Goal: Task Accomplishment & Management: Complete application form

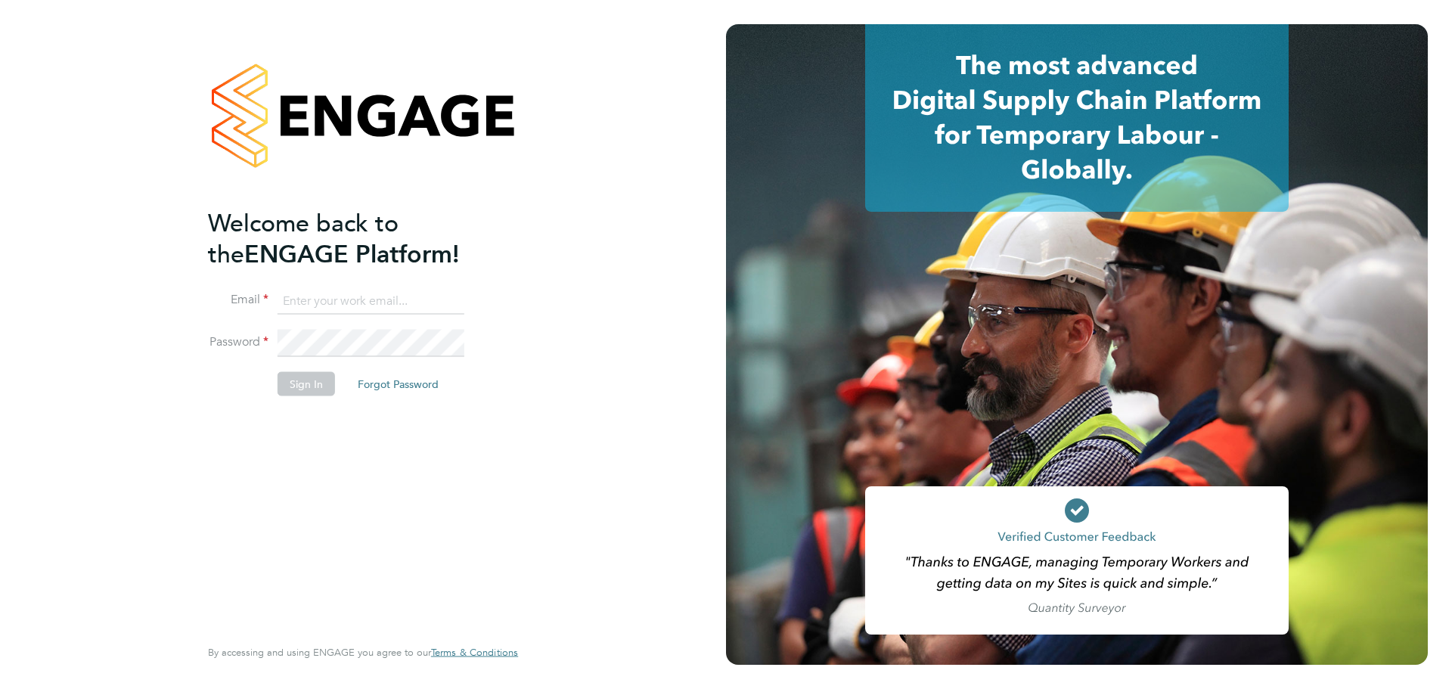
click at [332, 304] on input at bounding box center [371, 300] width 187 height 27
type input "jsmith@provision-recruitment.co.uk"
click at [315, 375] on button "Sign In" at bounding box center [306, 384] width 57 height 24
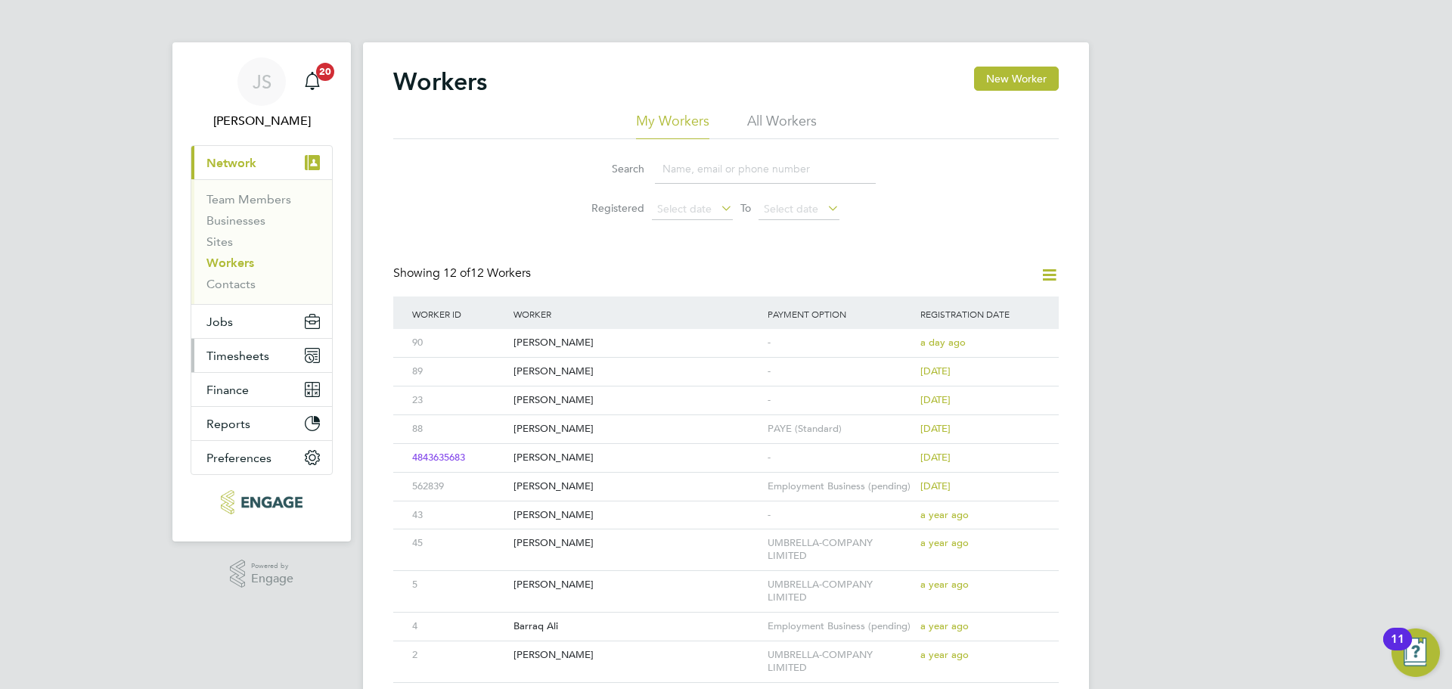
click at [259, 351] on span "Timesheets" at bounding box center [238, 356] width 63 height 14
click at [239, 350] on span "Timesheets" at bounding box center [238, 356] width 63 height 14
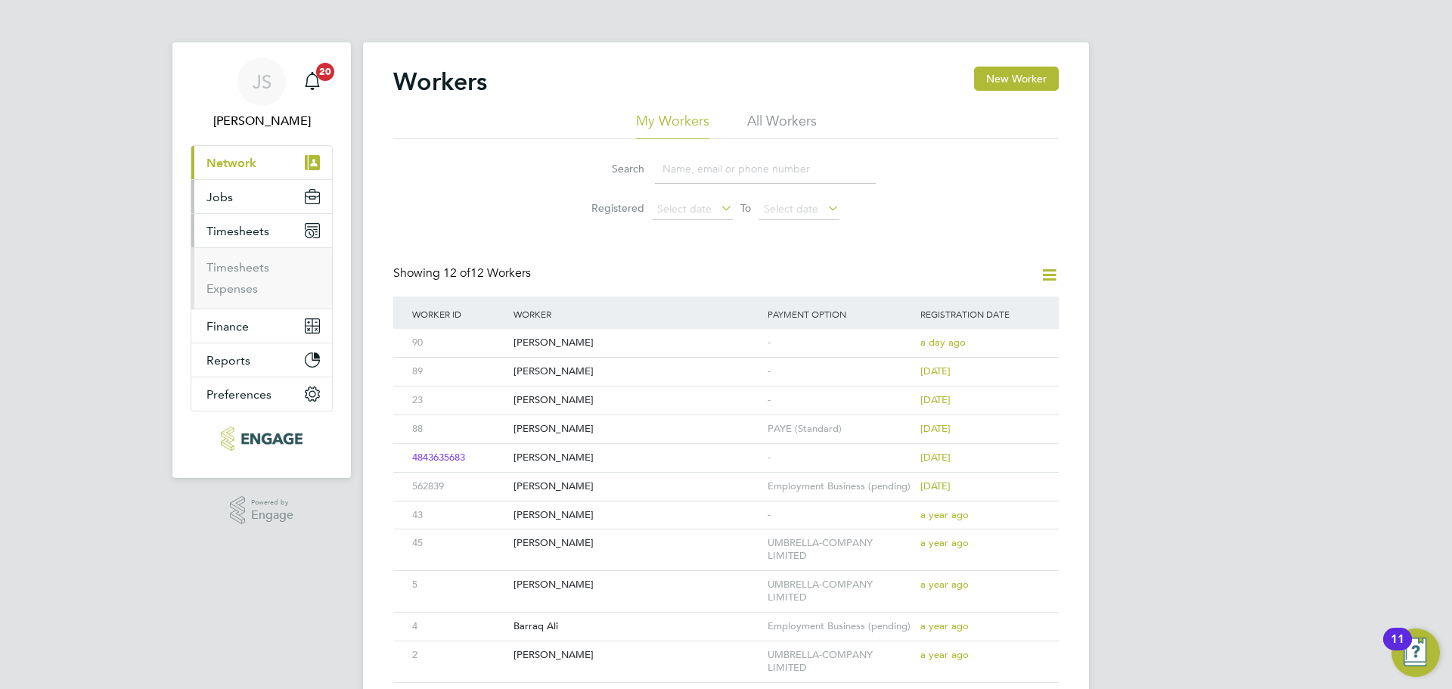
click at [225, 198] on span "Jobs" at bounding box center [220, 197] width 26 height 14
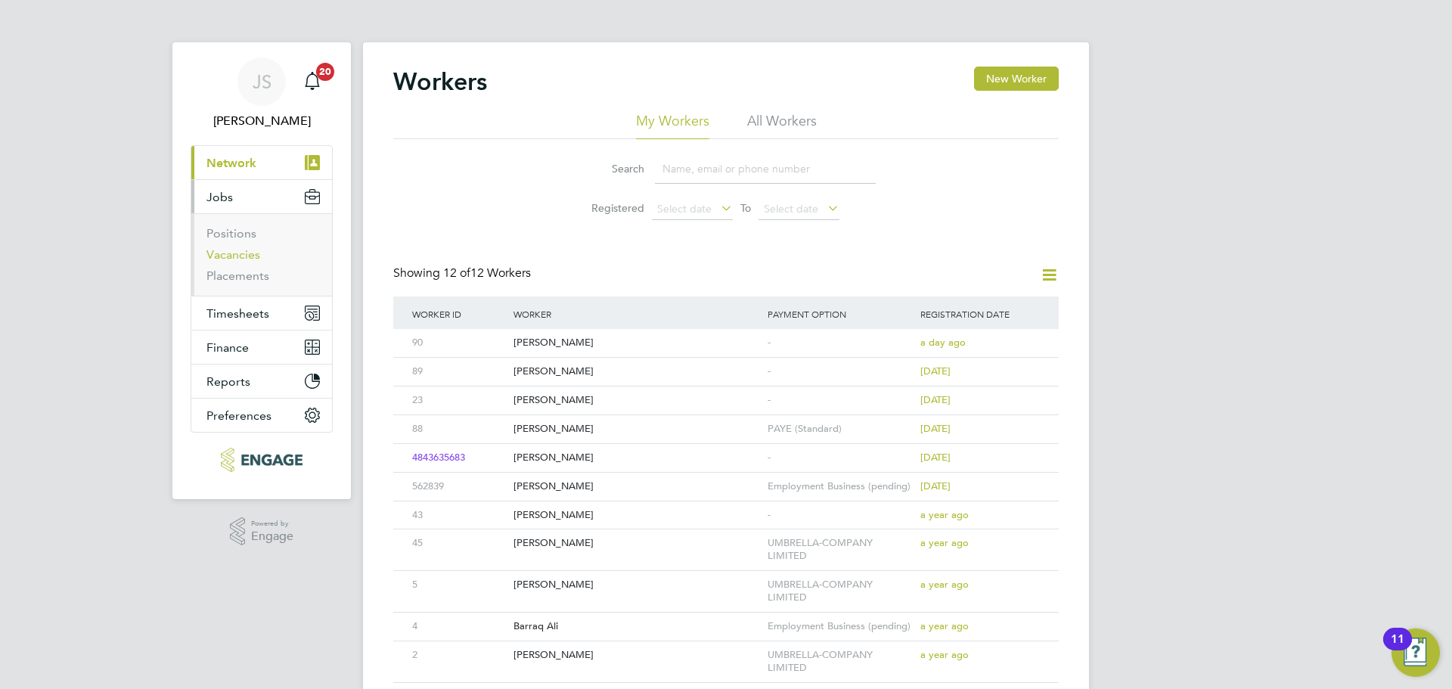
click at [229, 258] on link "Vacancies" at bounding box center [234, 254] width 54 height 14
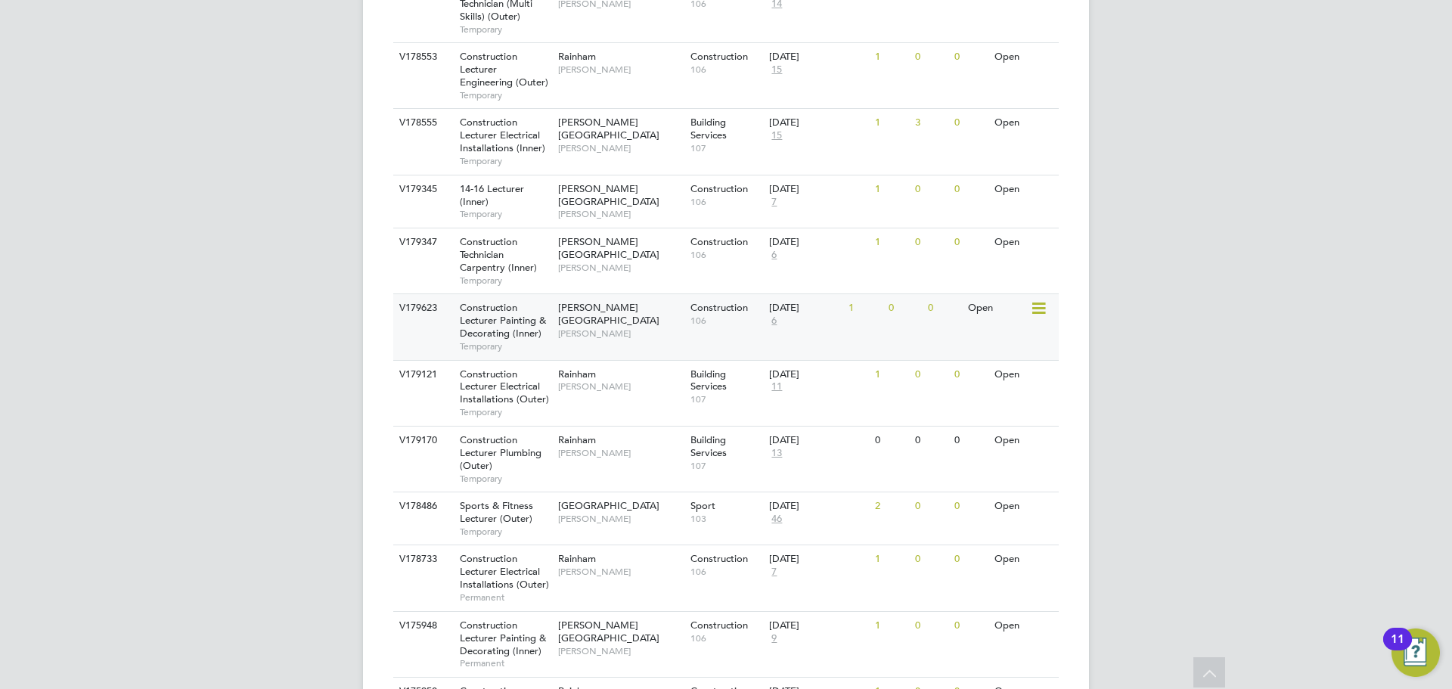
scroll to position [908, 0]
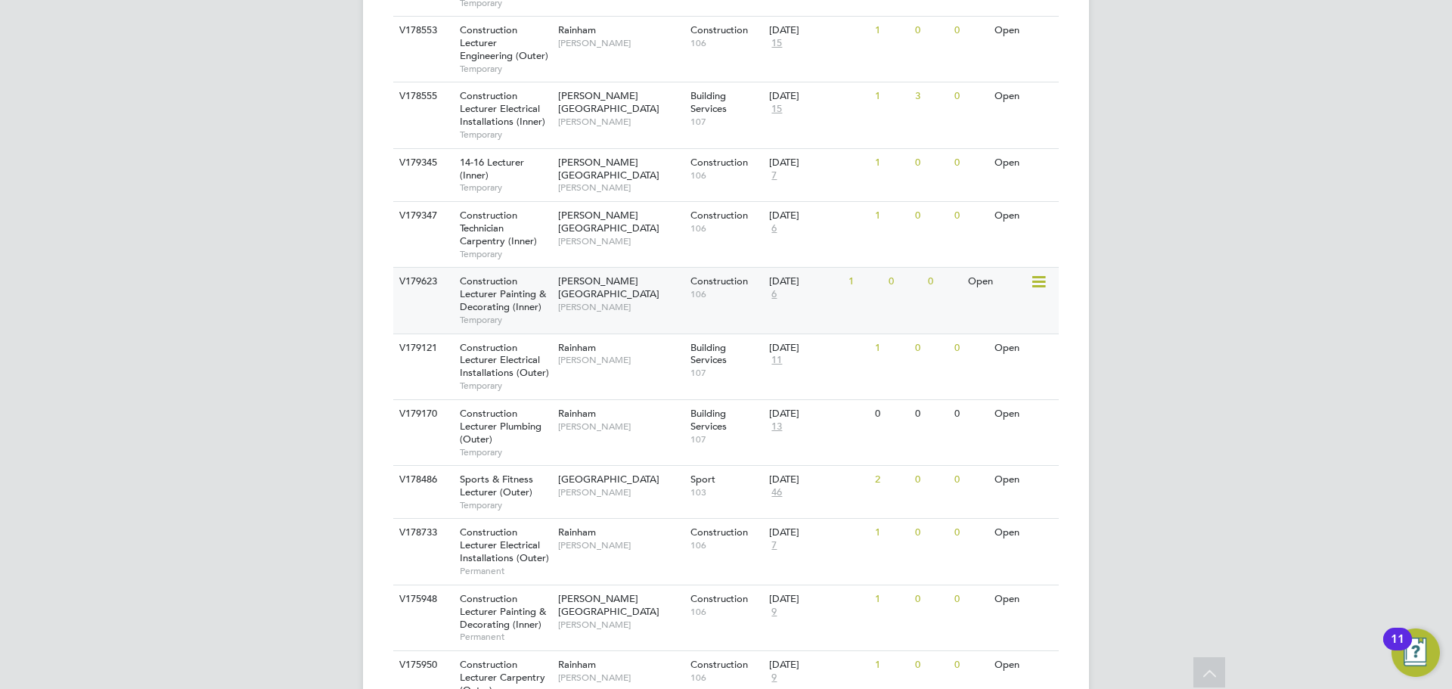
click at [589, 268] on div "Hackney Campus Nathan Morris" at bounding box center [620, 294] width 132 height 52
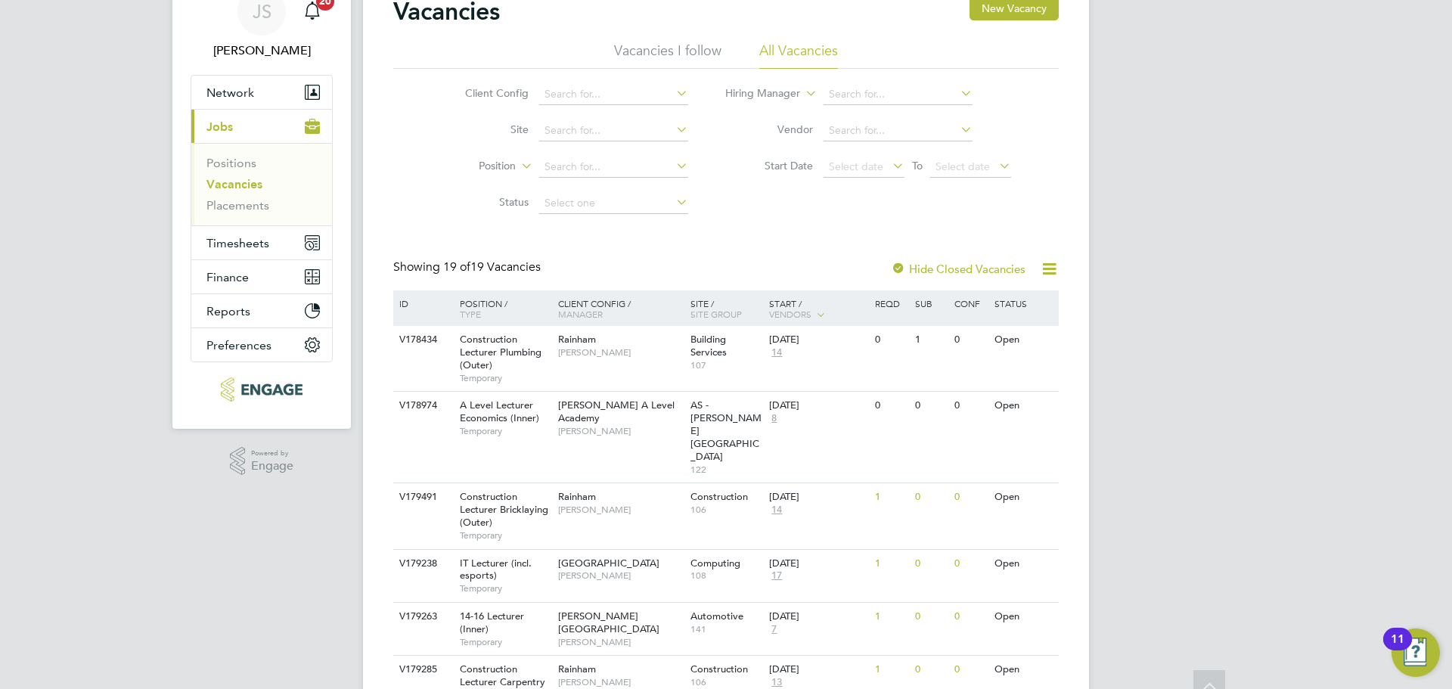
scroll to position [0, 0]
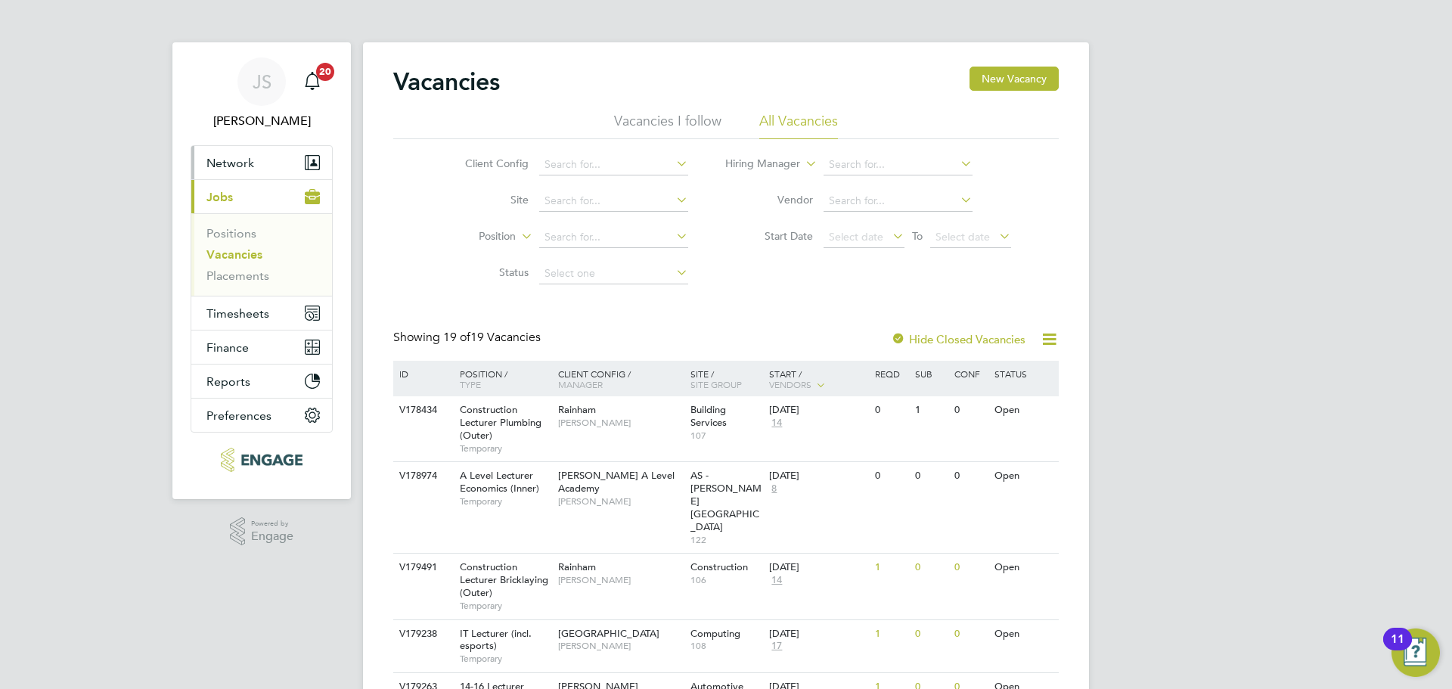
click at [236, 153] on button "Network" at bounding box center [261, 162] width 141 height 33
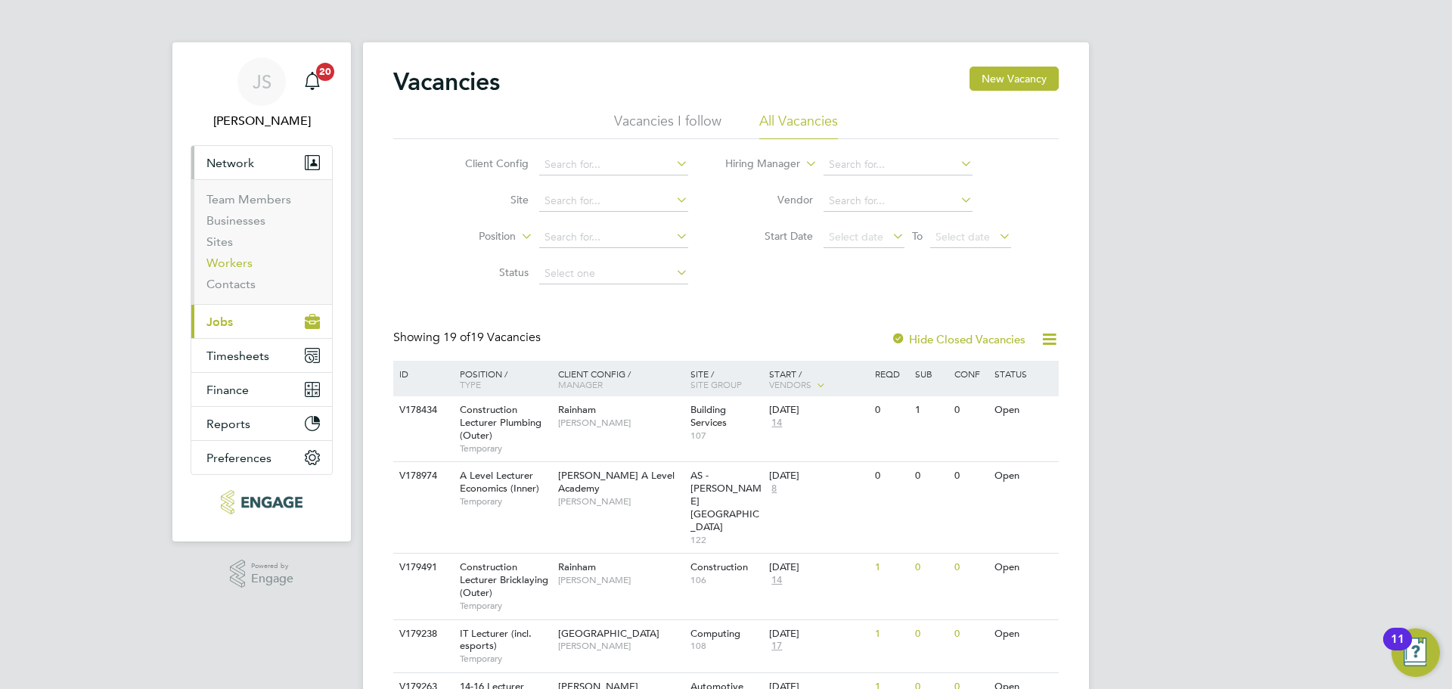
click at [224, 260] on link "Workers" at bounding box center [230, 263] width 46 height 14
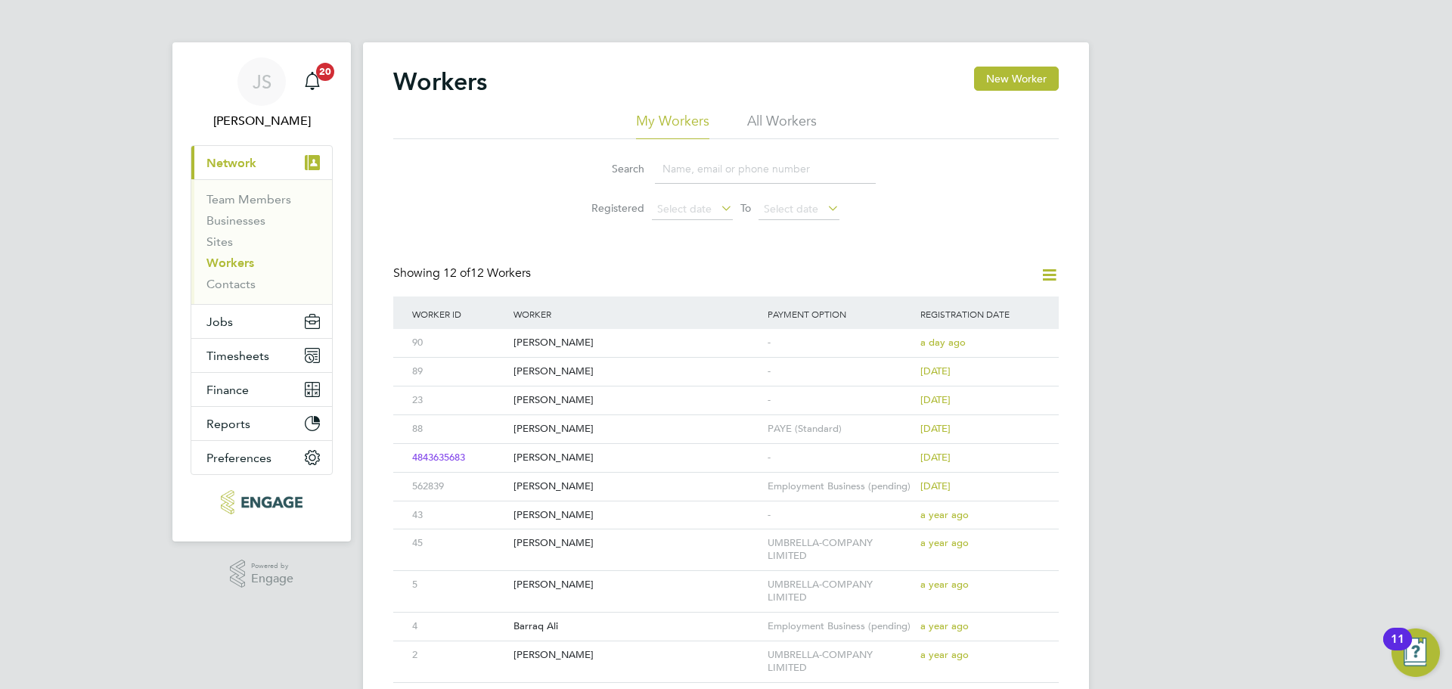
click at [781, 122] on li "All Workers" at bounding box center [782, 125] width 70 height 27
click at [1009, 80] on button "New Worker" at bounding box center [1016, 79] width 85 height 24
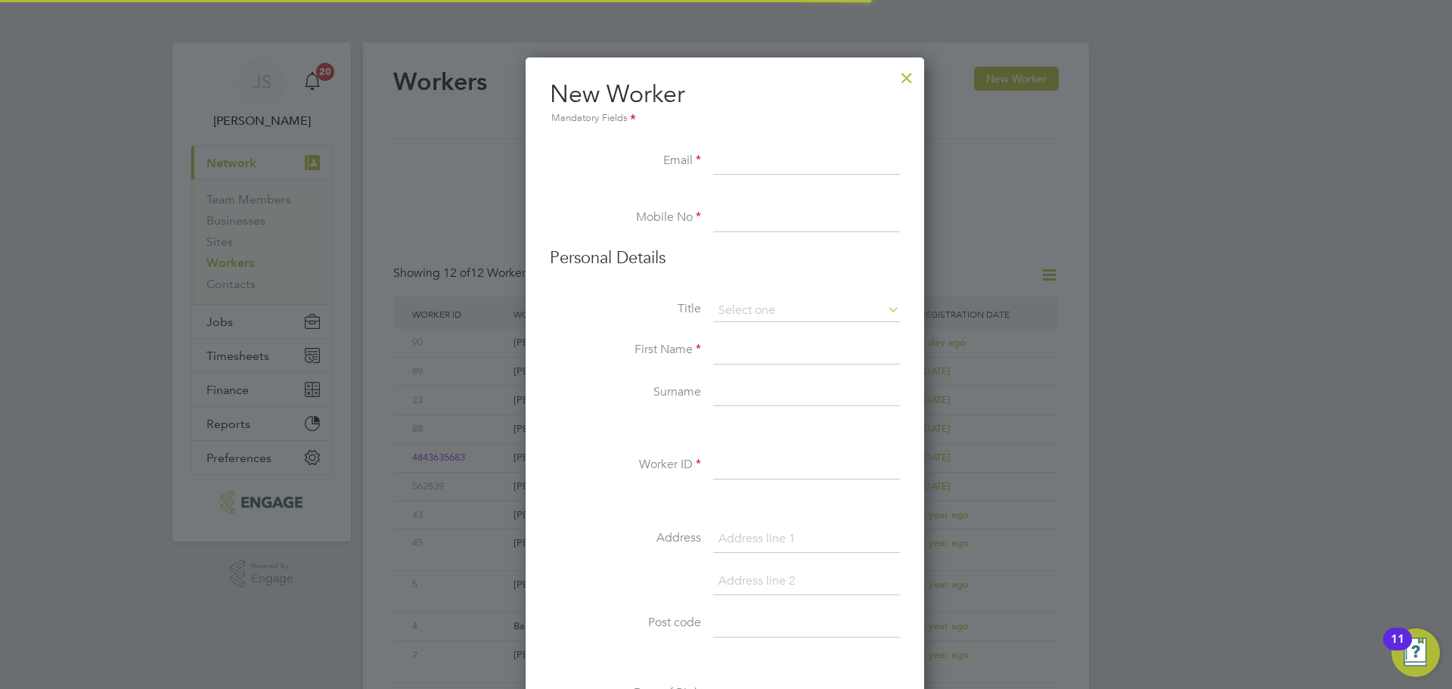
scroll to position [1288, 401]
paste input "[EMAIL_ADDRESS][DOMAIN_NAME]"
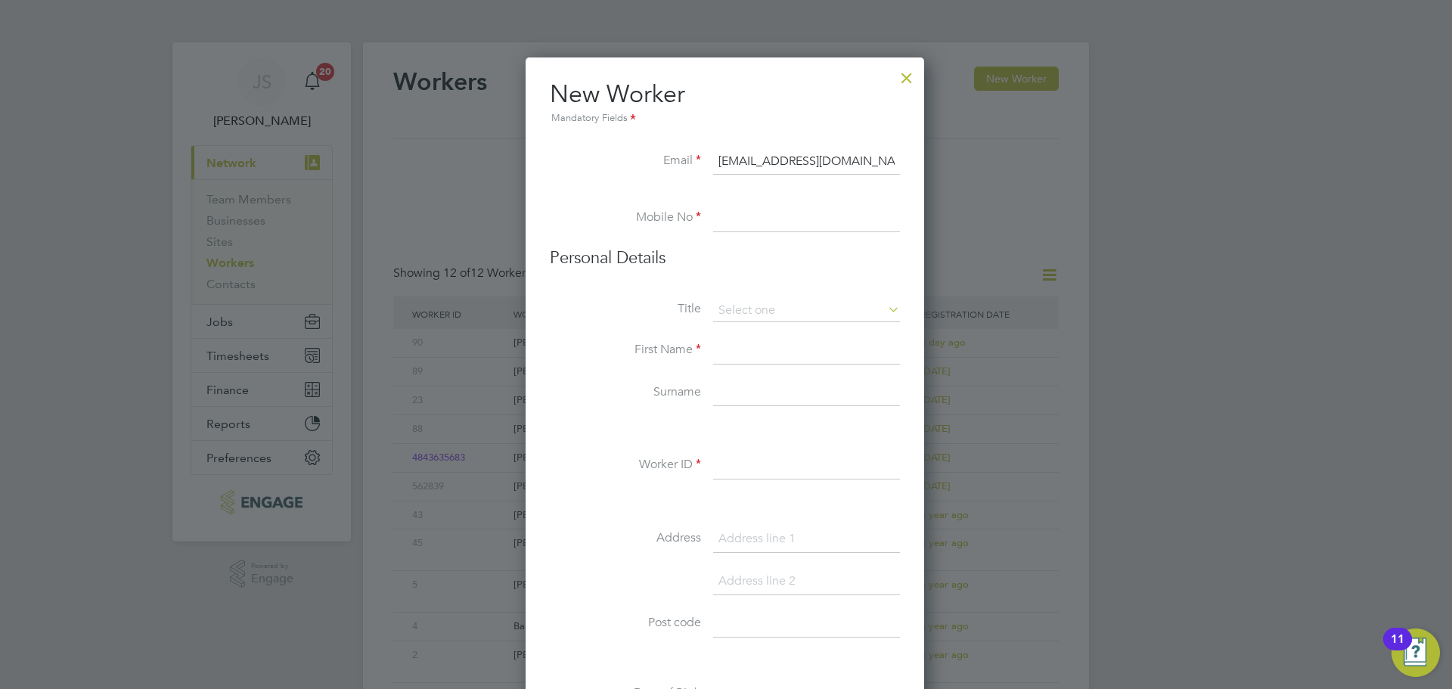
type input "[EMAIL_ADDRESS][DOMAIN_NAME]"
click at [769, 227] on input at bounding box center [806, 218] width 187 height 27
paste input "07930 169 570"
type input "07930 169 570"
click at [750, 303] on input at bounding box center [806, 311] width 187 height 23
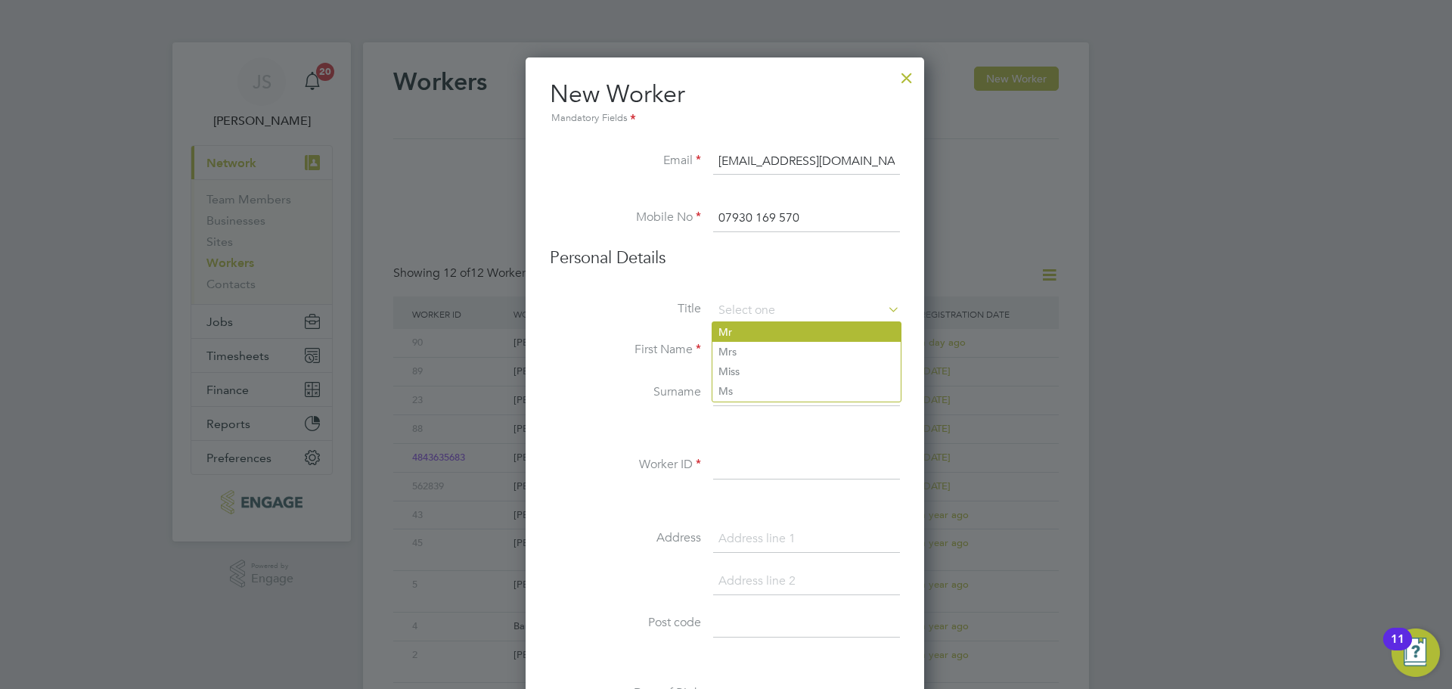
click at [744, 339] on li "Mr" at bounding box center [807, 332] width 188 height 20
type input "Mr"
click at [742, 359] on input at bounding box center [806, 350] width 187 height 27
type input "[PERSON_NAME]"
type input "Corrodus"
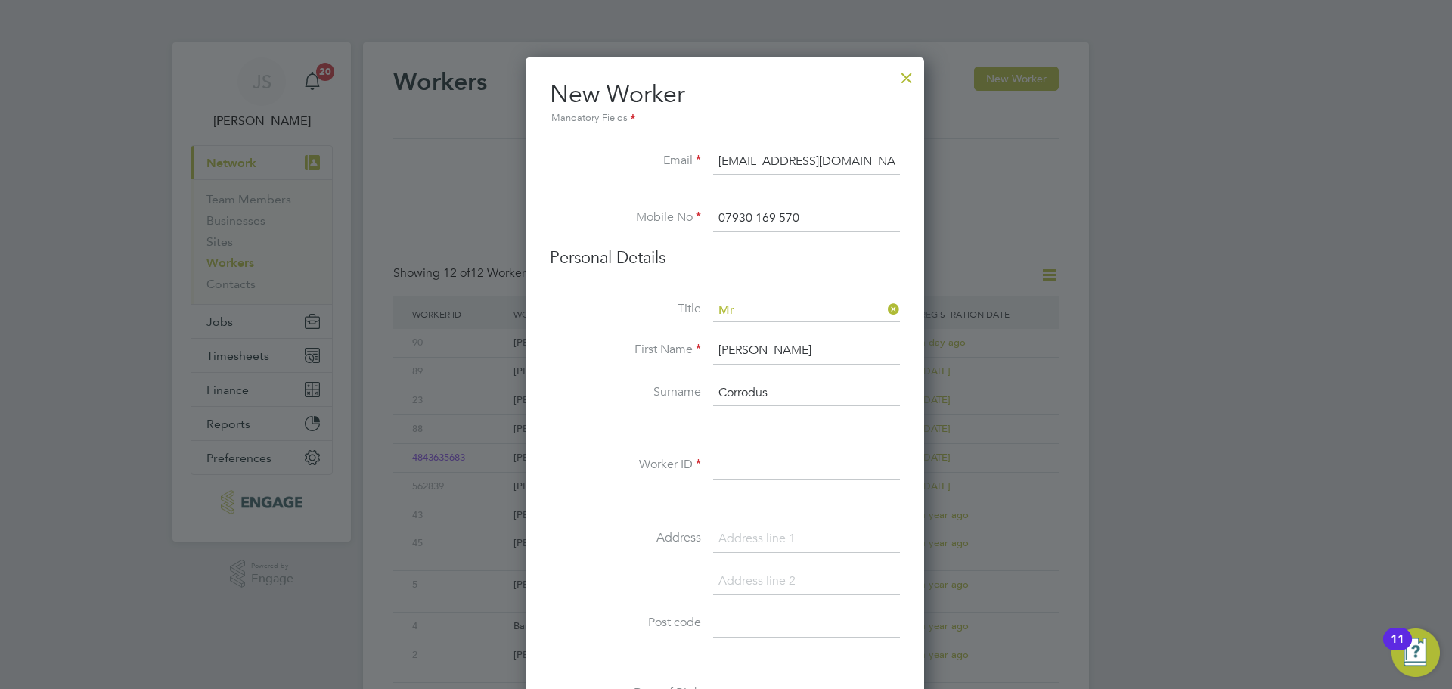
click at [775, 465] on input at bounding box center [806, 465] width 187 height 27
type input "123"
click at [627, 427] on li at bounding box center [725, 429] width 350 height 16
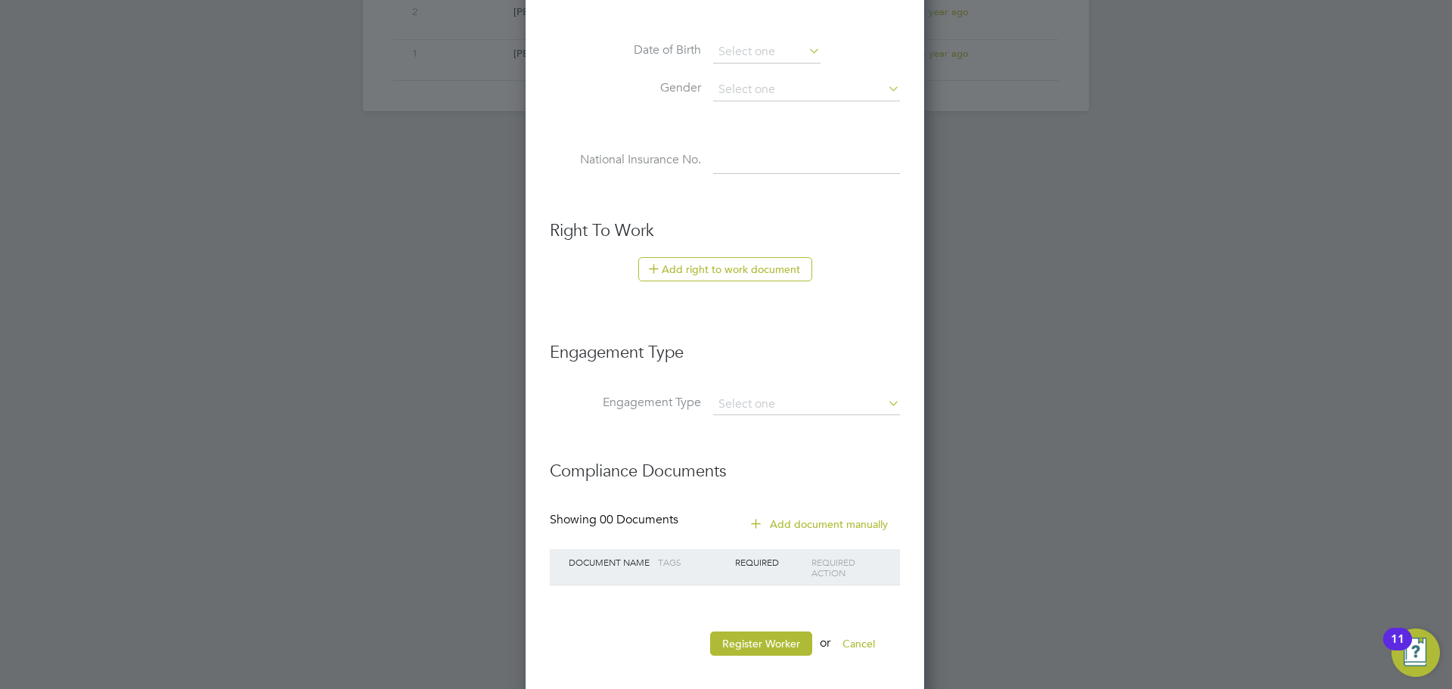
scroll to position [655, 0]
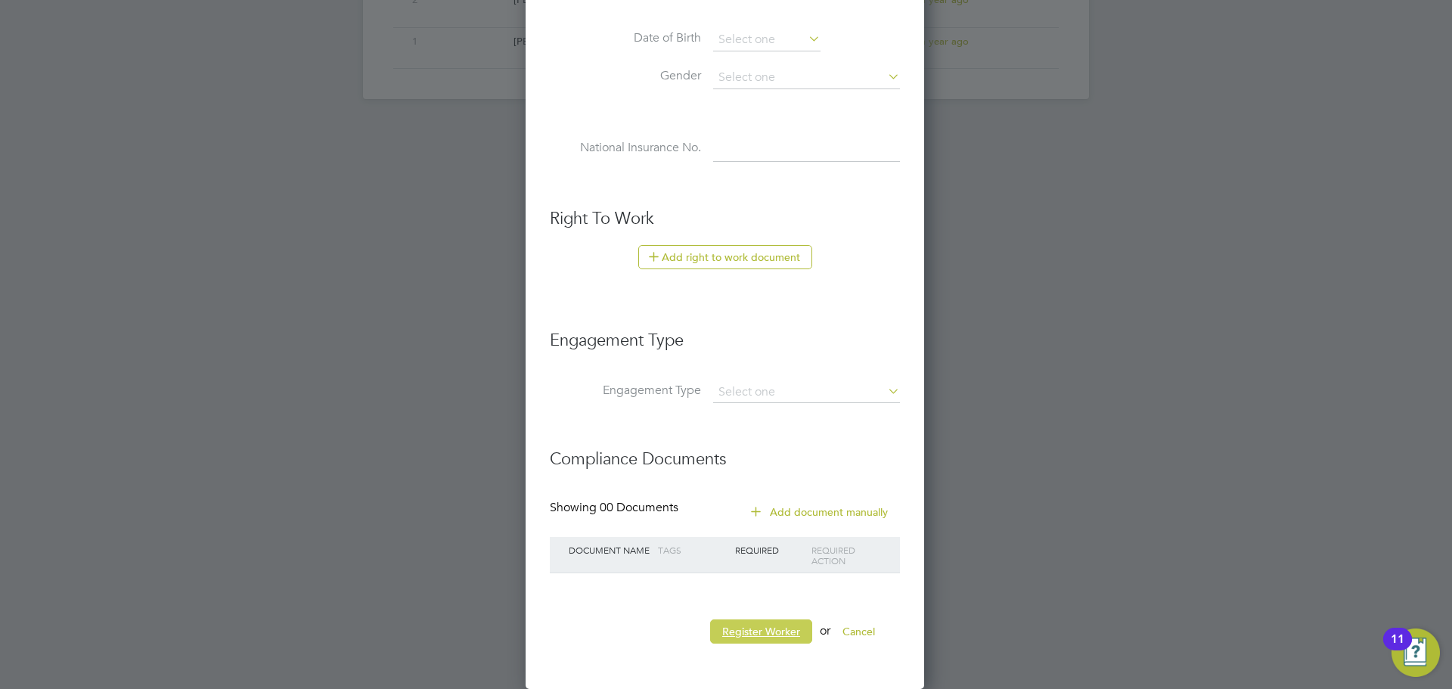
click at [766, 633] on button "Register Worker" at bounding box center [761, 632] width 102 height 24
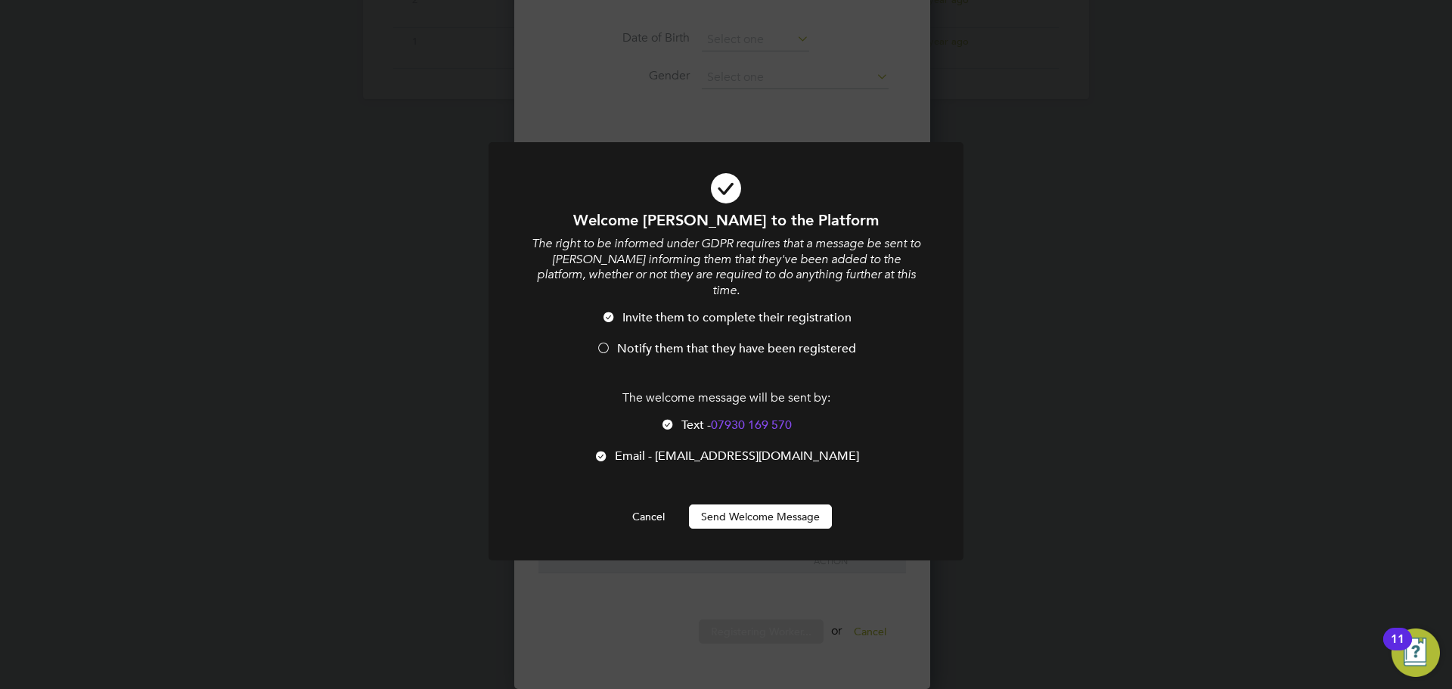
click at [737, 505] on button "Send Welcome Message" at bounding box center [760, 517] width 143 height 24
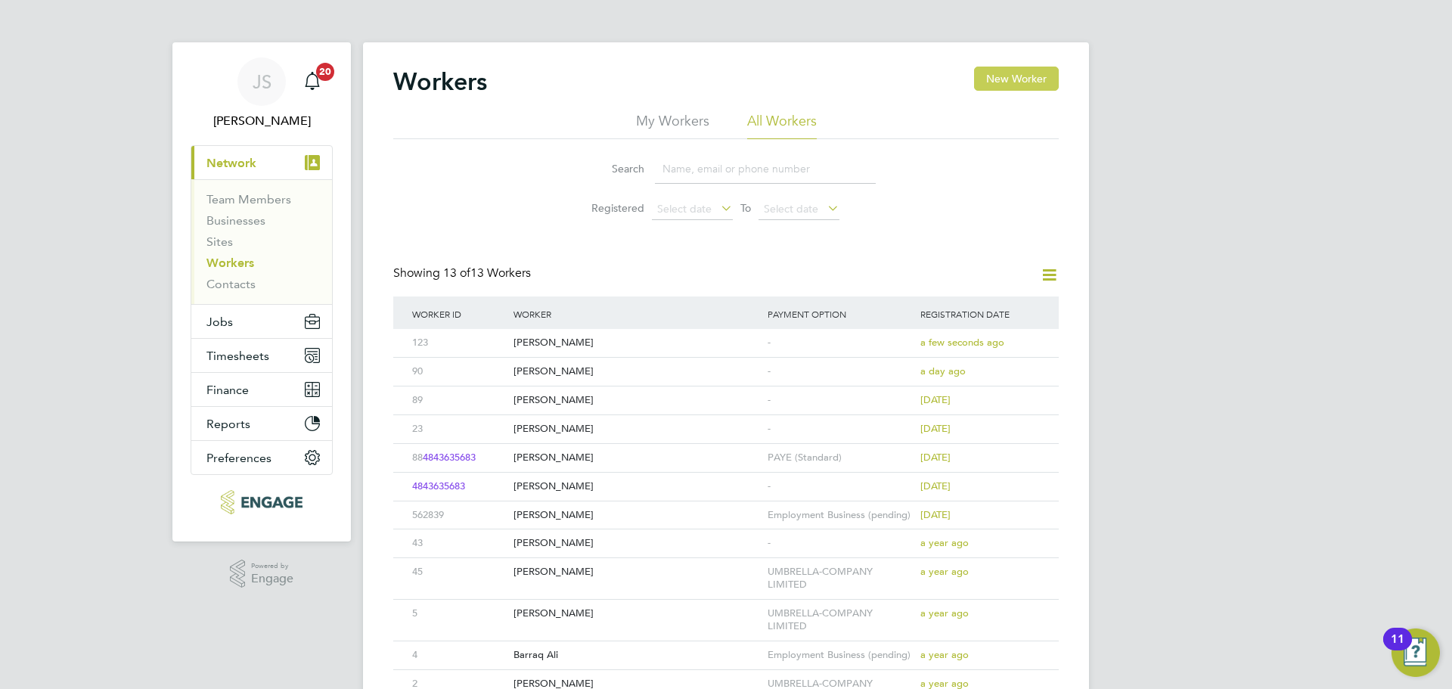
click at [989, 73] on button "New Worker" at bounding box center [1016, 79] width 85 height 24
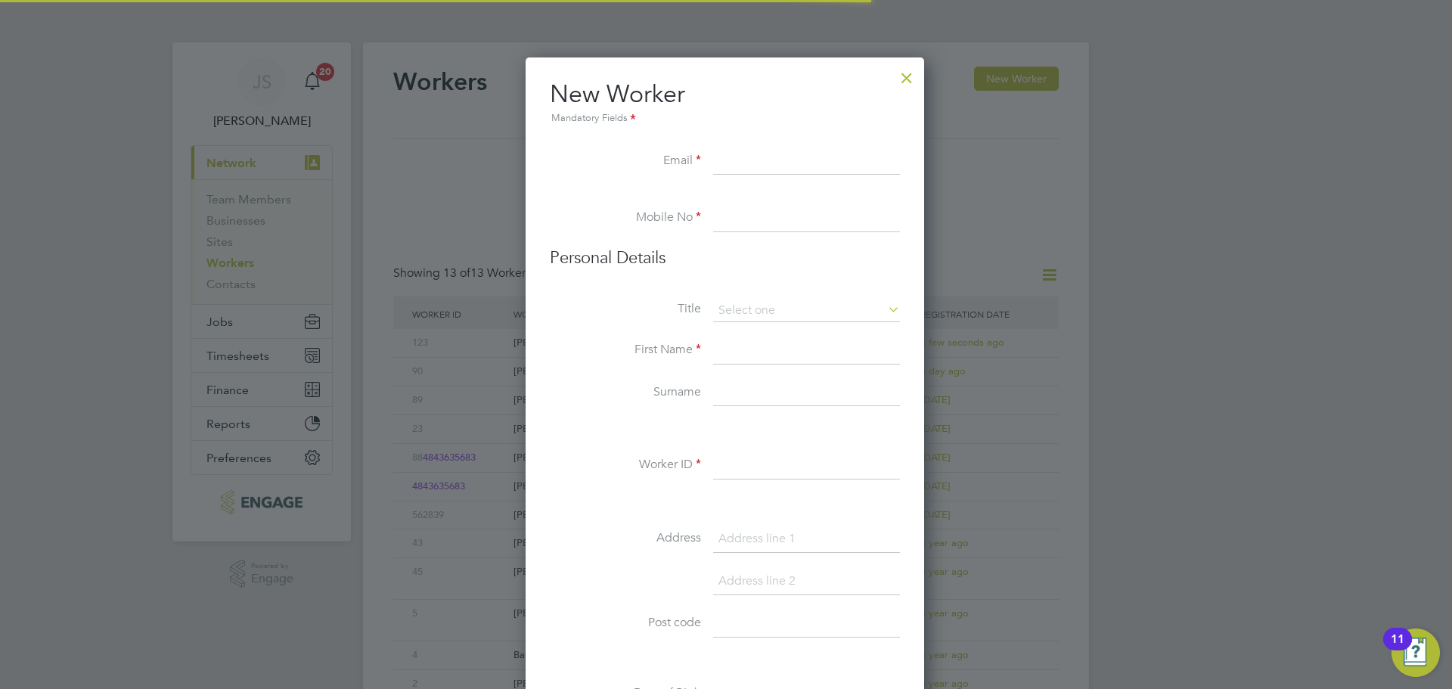
scroll to position [1288, 401]
paste input "deco.rated@yahoo.co.uk"
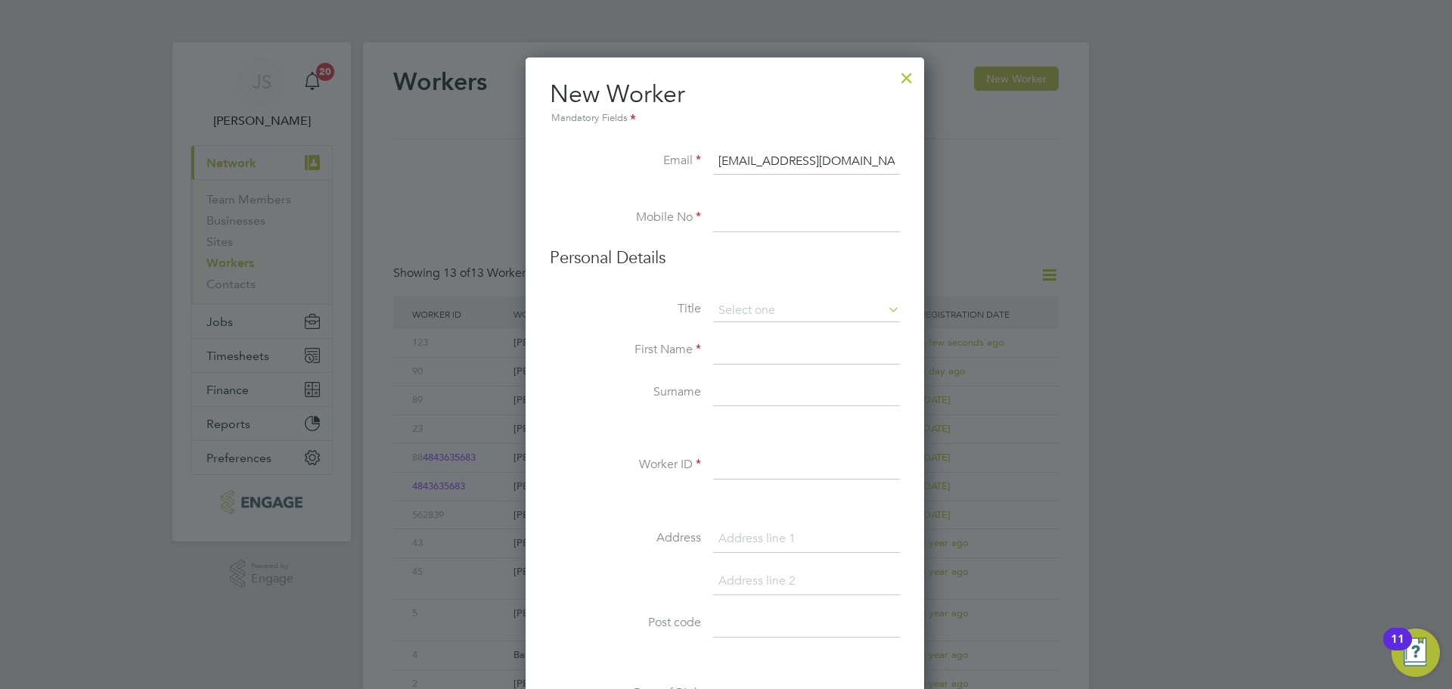
type input "deco.rated@yahoo.co.uk"
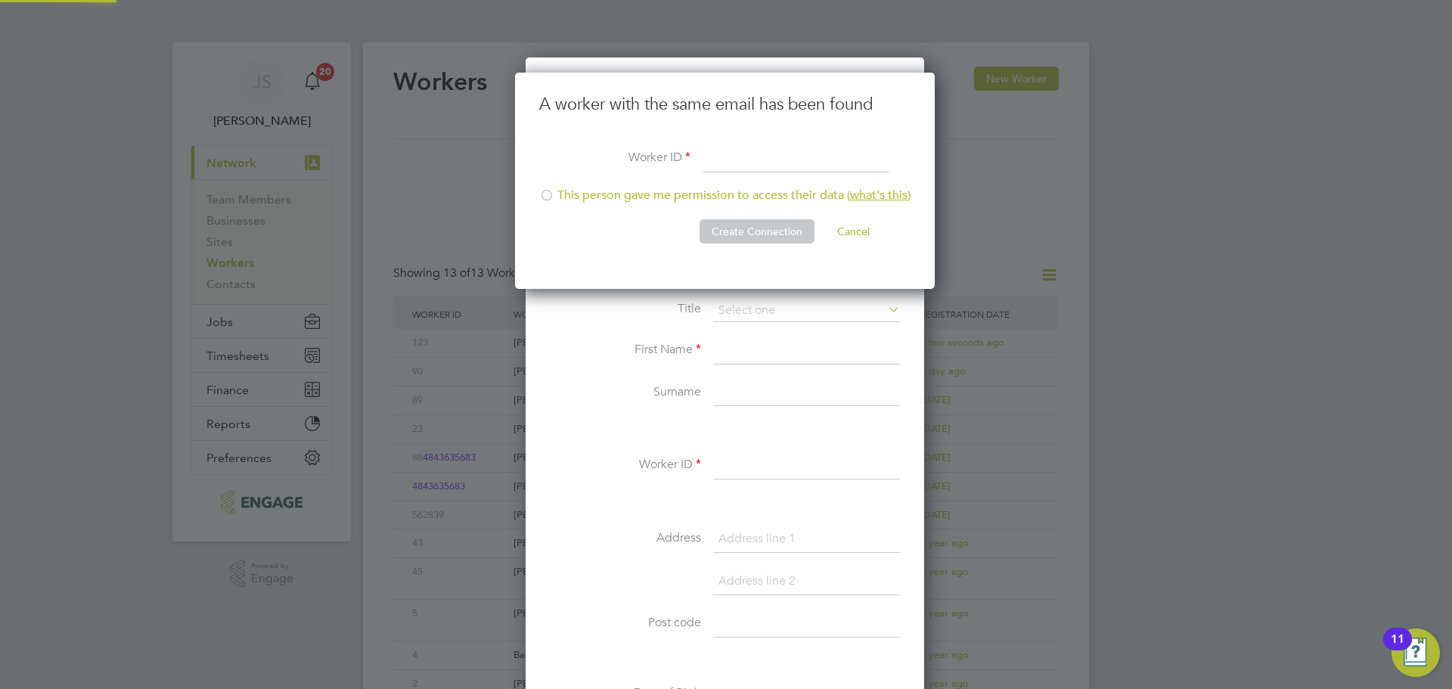
scroll to position [217, 422]
click at [850, 224] on button "Cancel" at bounding box center [853, 231] width 57 height 24
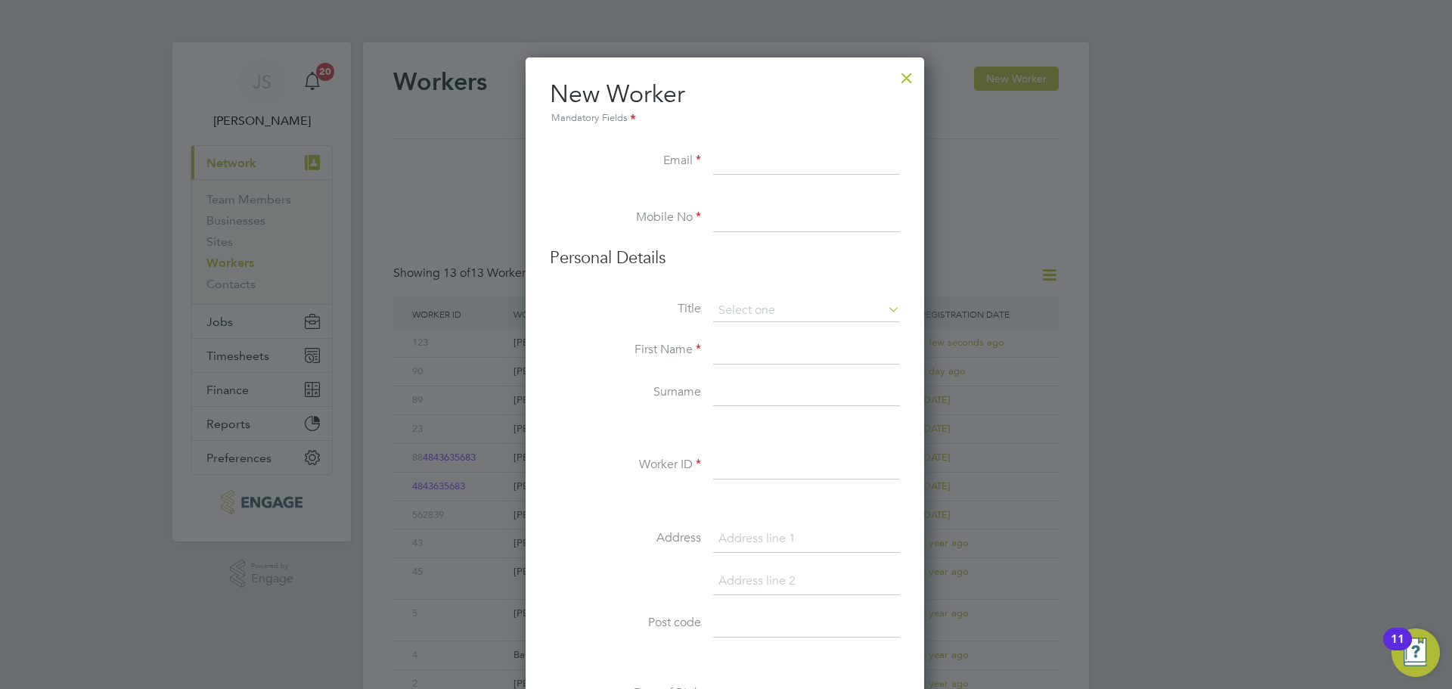
click at [908, 71] on div at bounding box center [906, 74] width 27 height 27
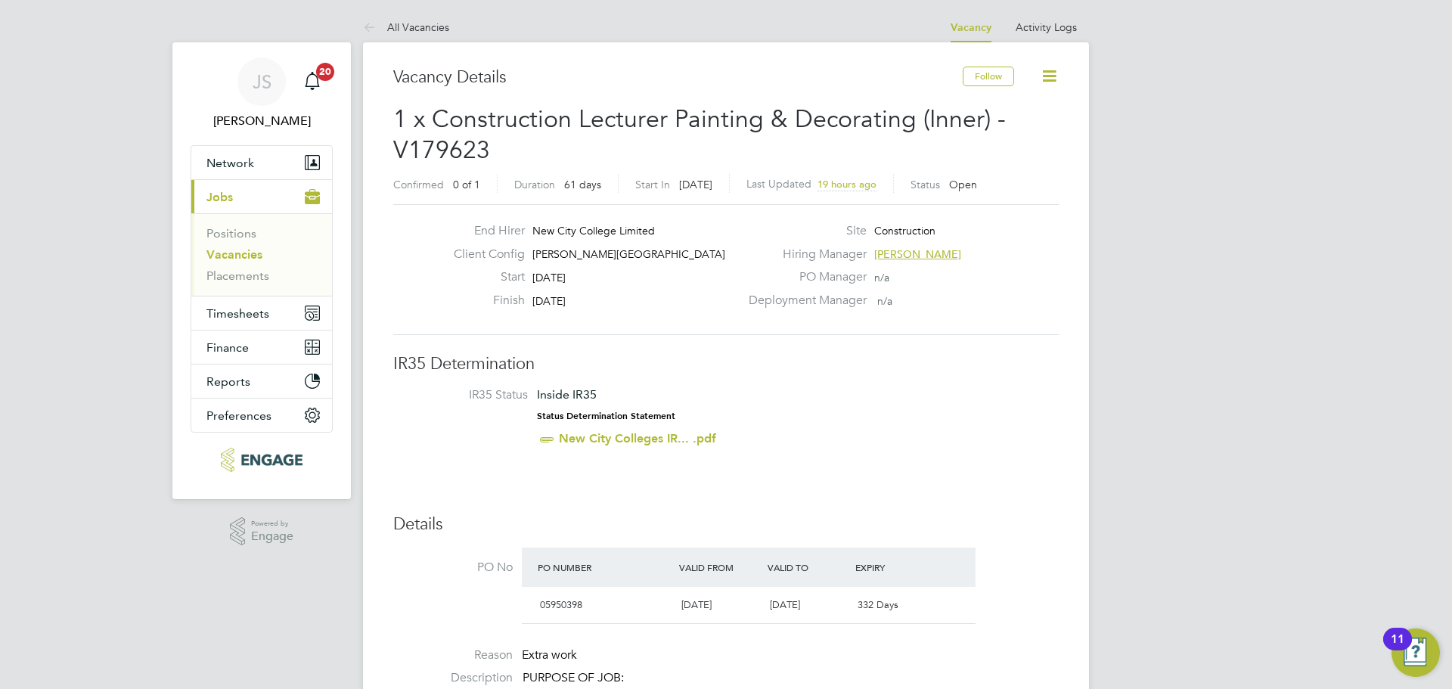
click at [962, 441] on li "IR35 Status Inside IR35 Status Determination Statement New City Colleges IR... …" at bounding box center [725, 420] width 635 height 66
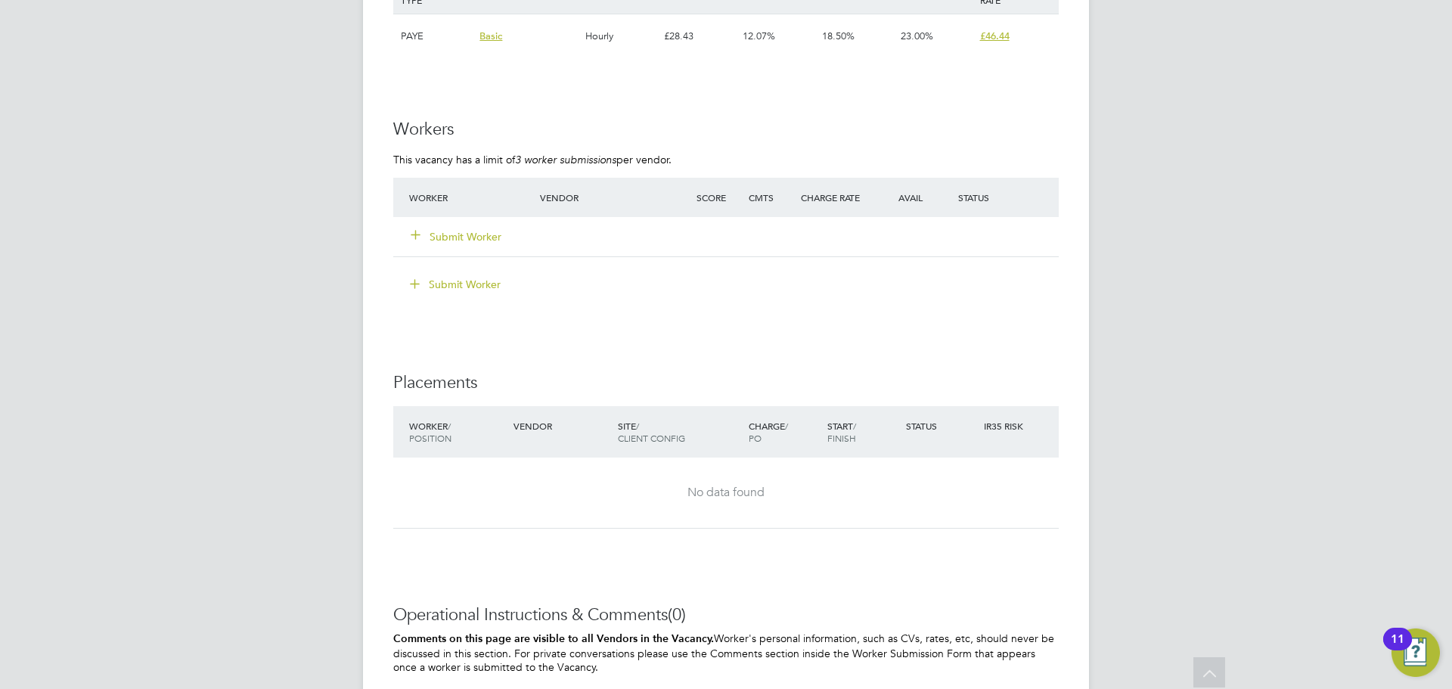
scroll to position [2799, 0]
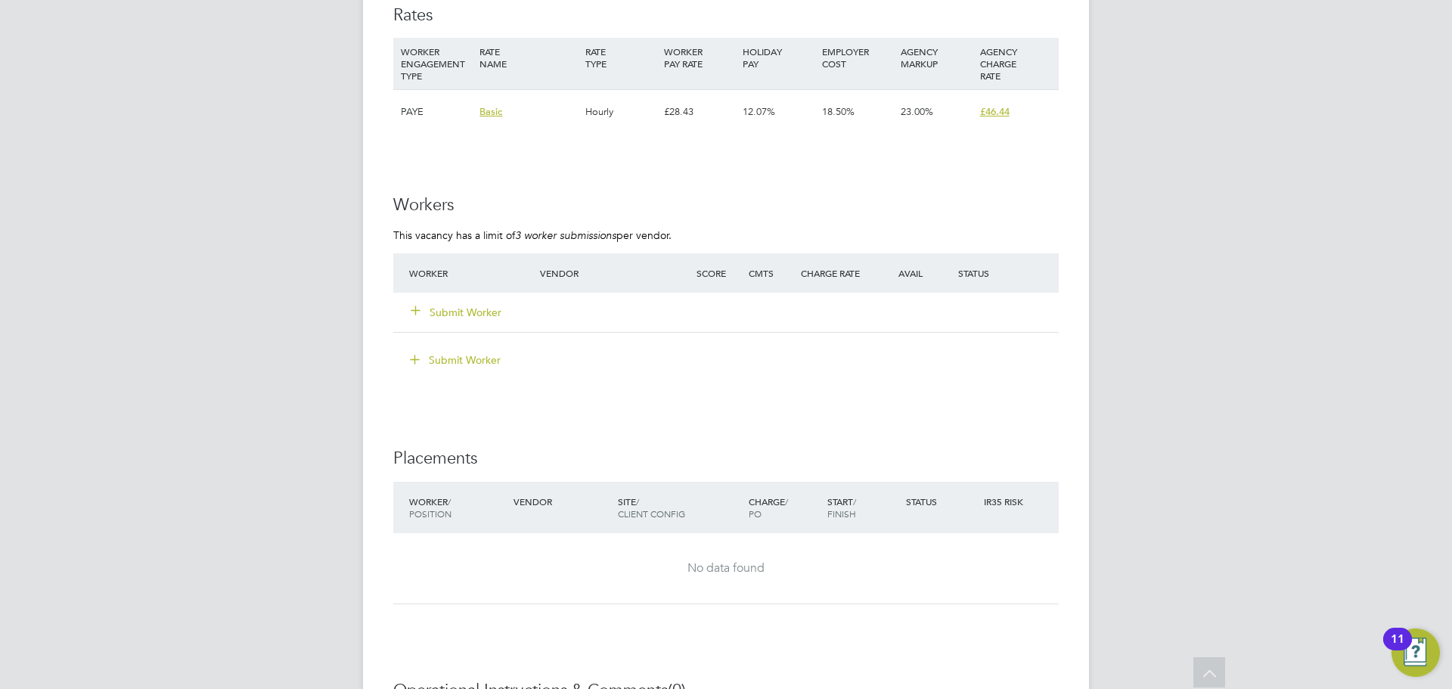
click at [482, 303] on div "Submit Worker" at bounding box center [483, 312] width 157 height 27
click at [482, 306] on button "Submit Worker" at bounding box center [457, 312] width 91 height 15
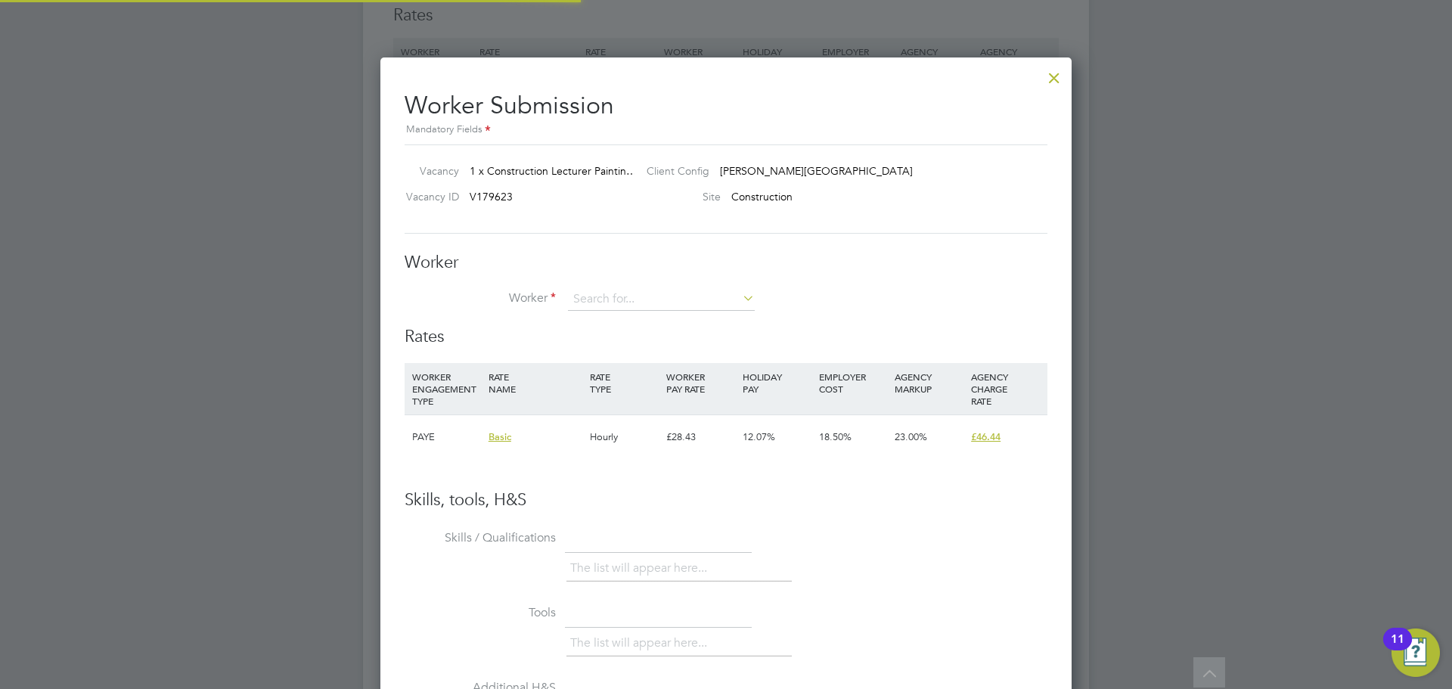
scroll to position [918, 692]
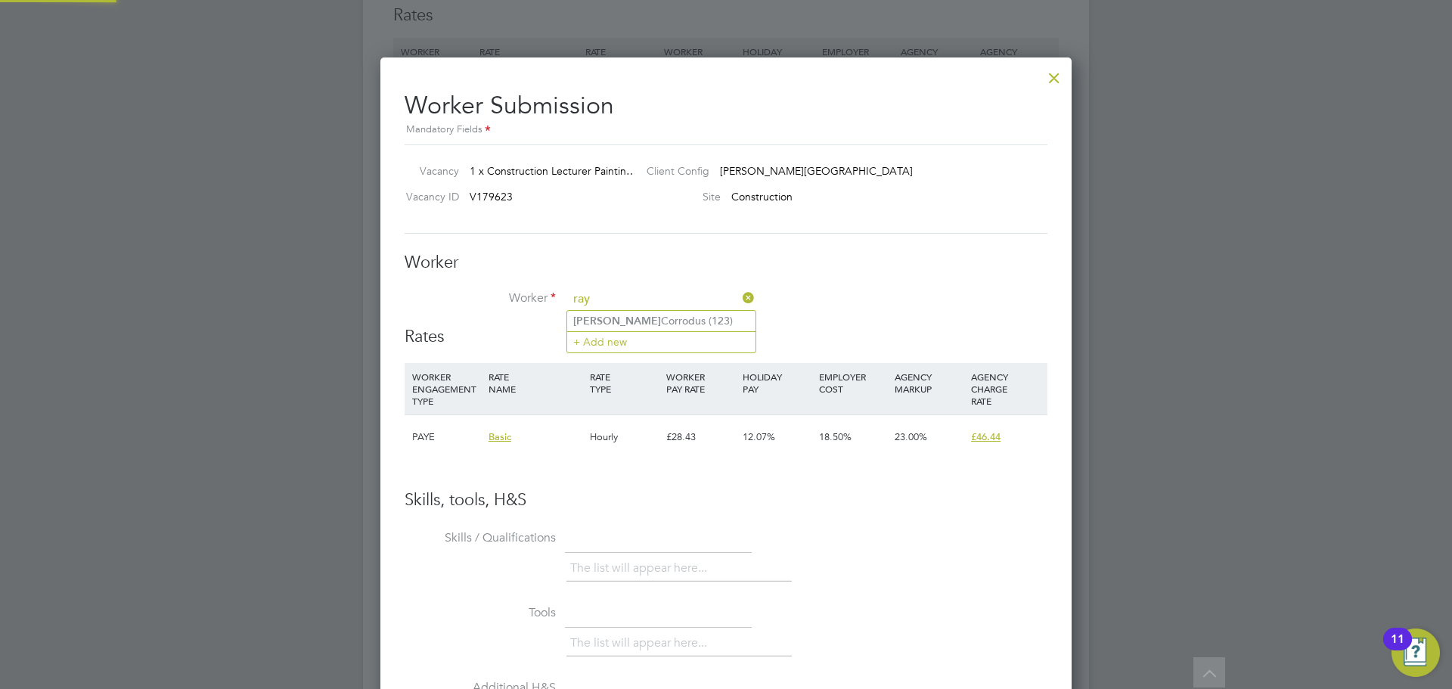
click at [607, 318] on li "[PERSON_NAME] (123)" at bounding box center [661, 321] width 188 height 20
type input "[PERSON_NAME] (123)"
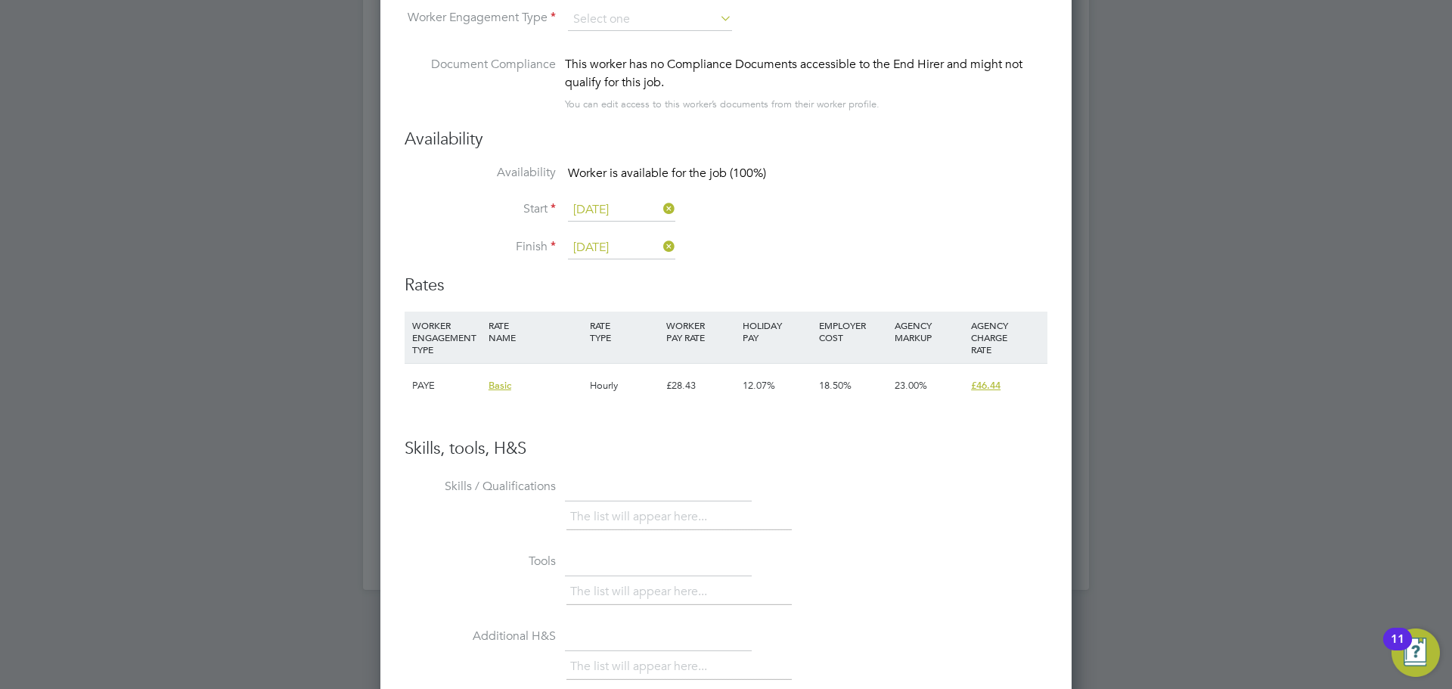
scroll to position [2970, 0]
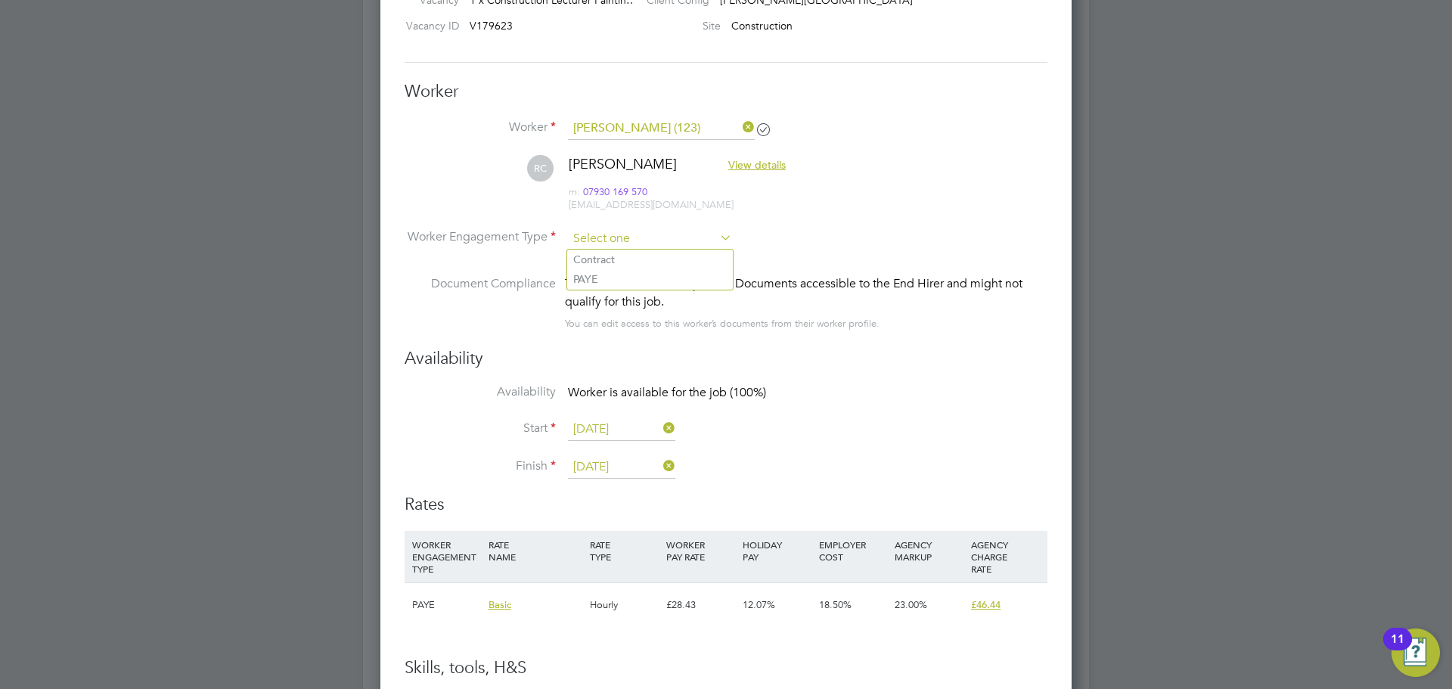
click at [616, 237] on input at bounding box center [650, 239] width 164 height 23
click at [610, 274] on li "PAYE" at bounding box center [650, 279] width 166 height 20
type input "PAYE"
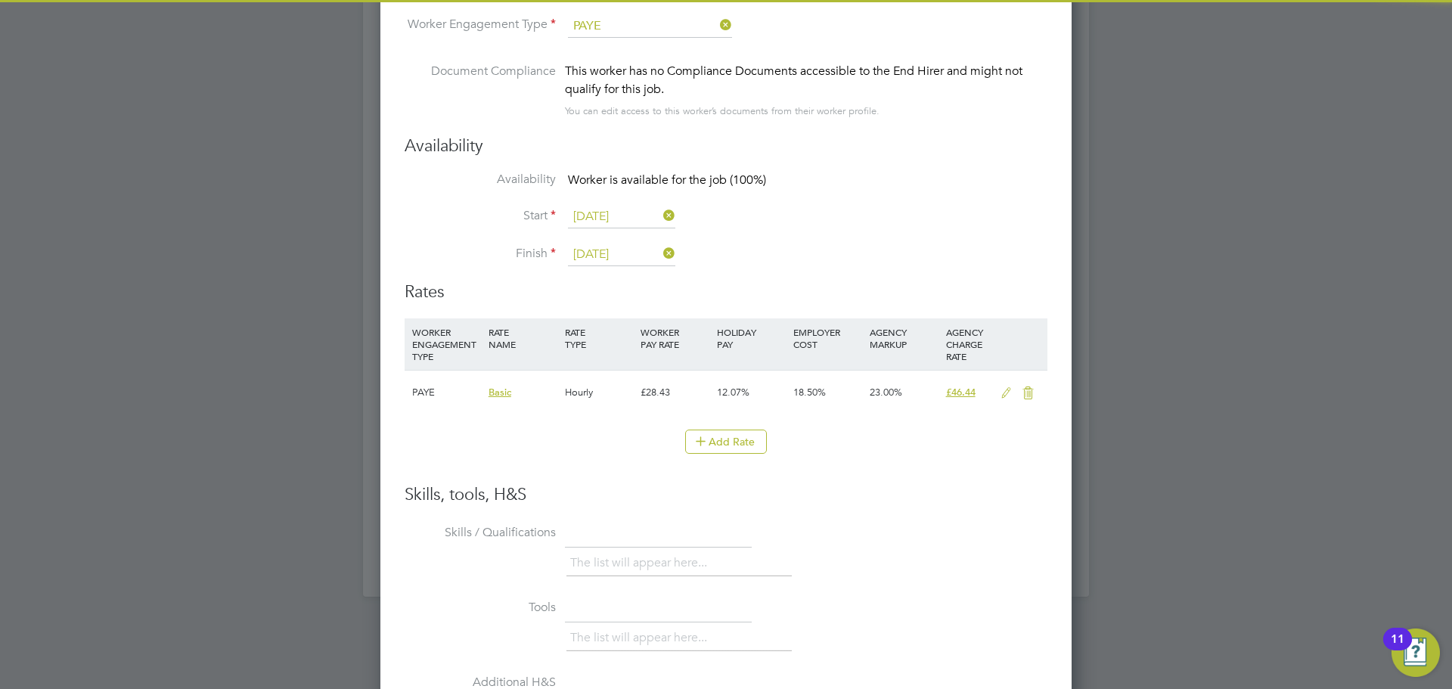
scroll to position [3197, 0]
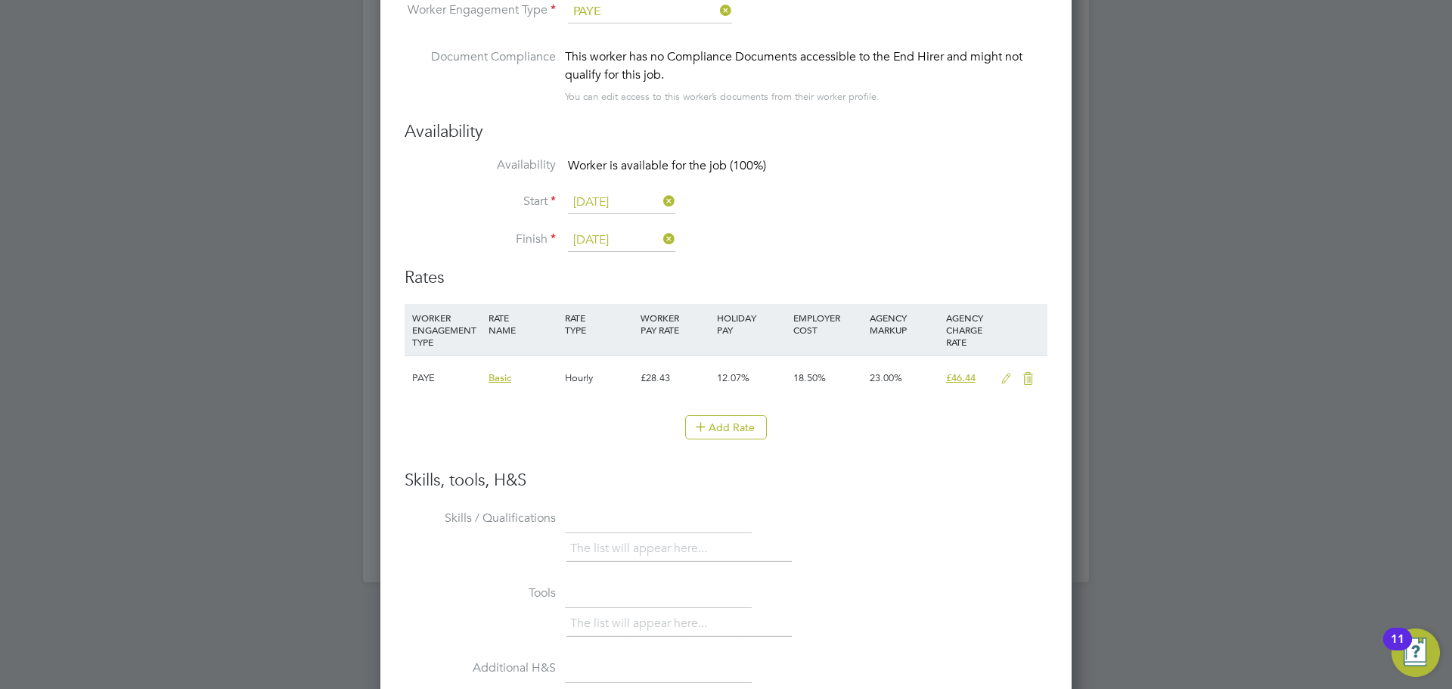
click at [1002, 376] on icon at bounding box center [1006, 379] width 19 height 12
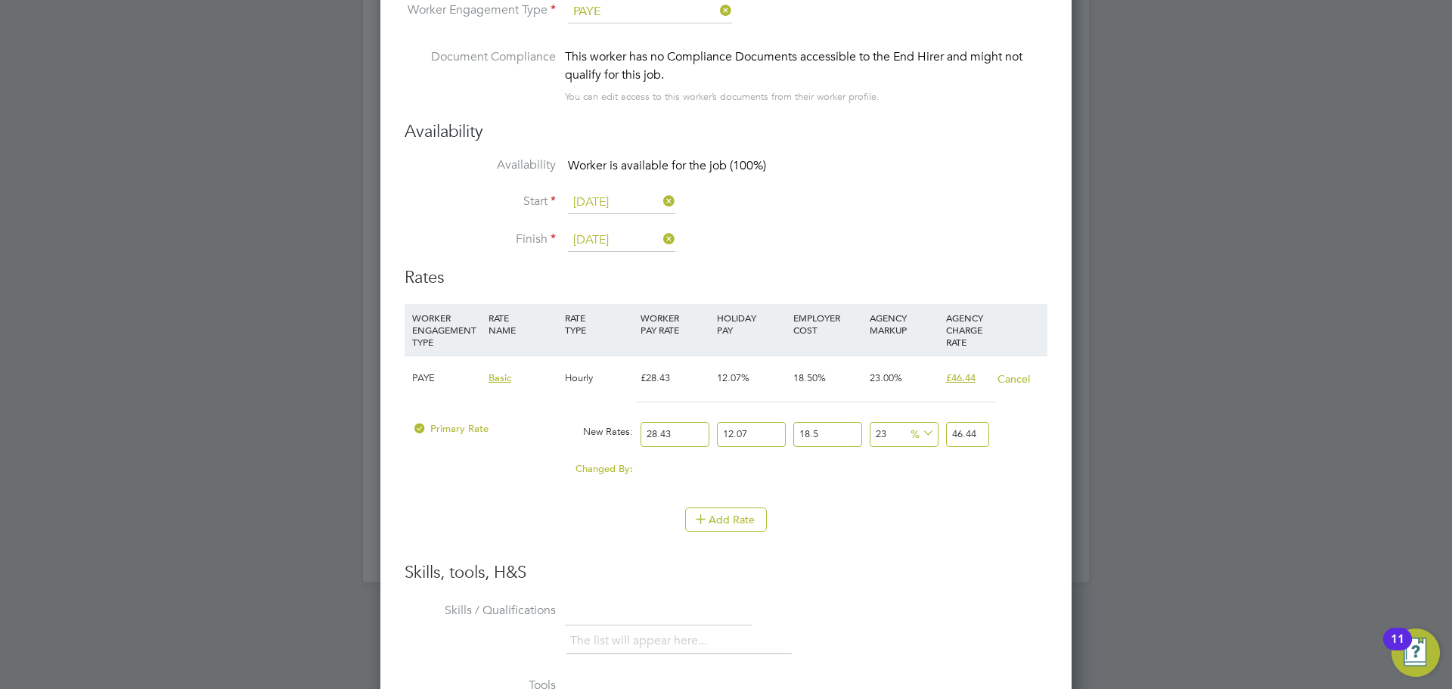
drag, startPoint x: 674, startPoint y: 427, endPoint x: 595, endPoint y: 423, distance: 79.6
click at [595, 423] on div "Primary Rate New Rates: 28.43 12.07 n/a 18.5 n/a 23 0 % 46.44" at bounding box center [726, 435] width 643 height 40
type input "4"
type input "6.53390514"
type input "40"
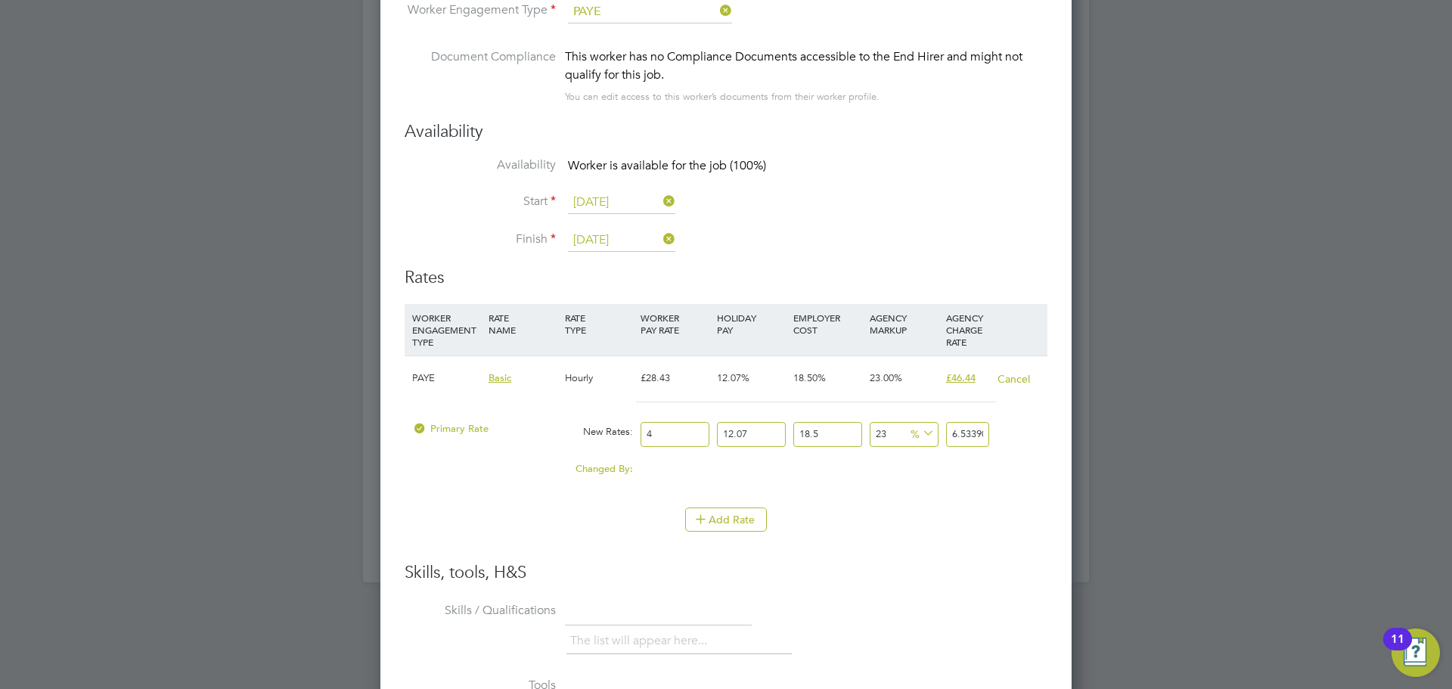
type input "65.3390514"
type input "40"
click at [904, 612] on li "Skills / Qualifications The list will appear here..." at bounding box center [726, 635] width 643 height 75
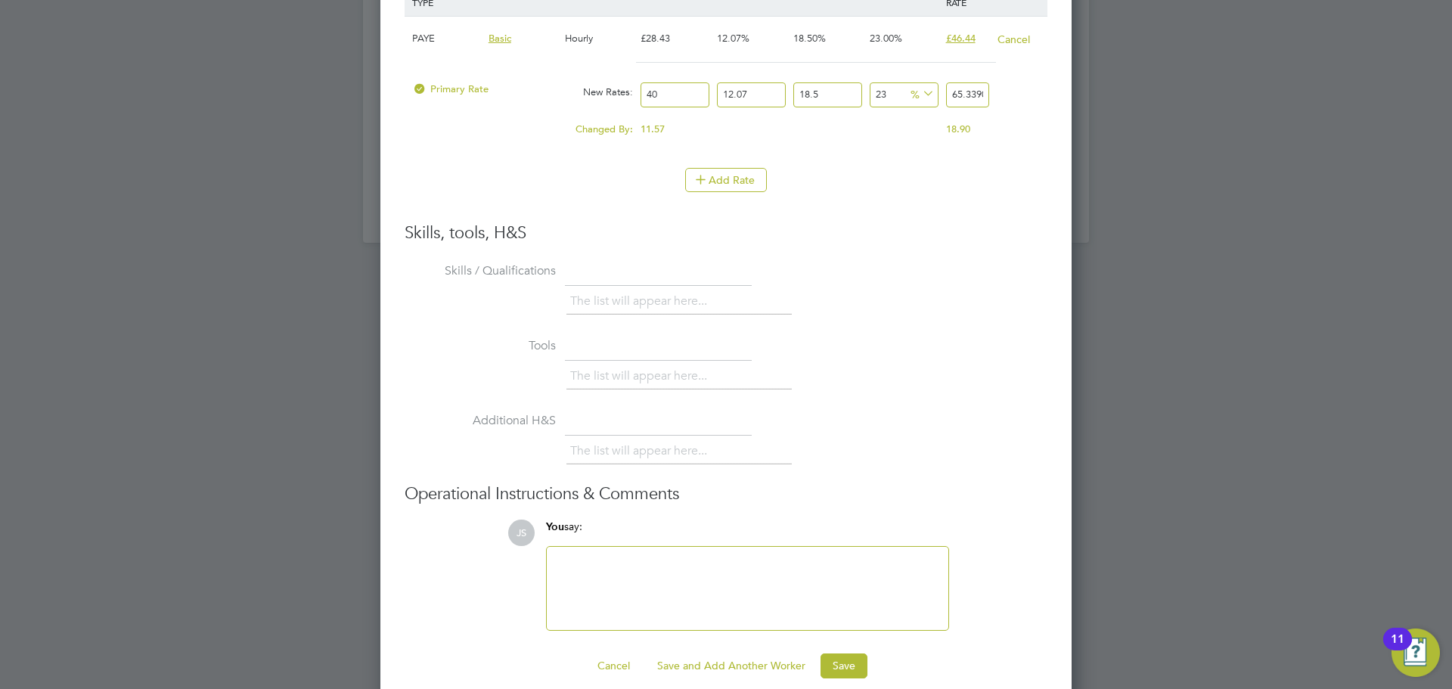
scroll to position [3555, 0]
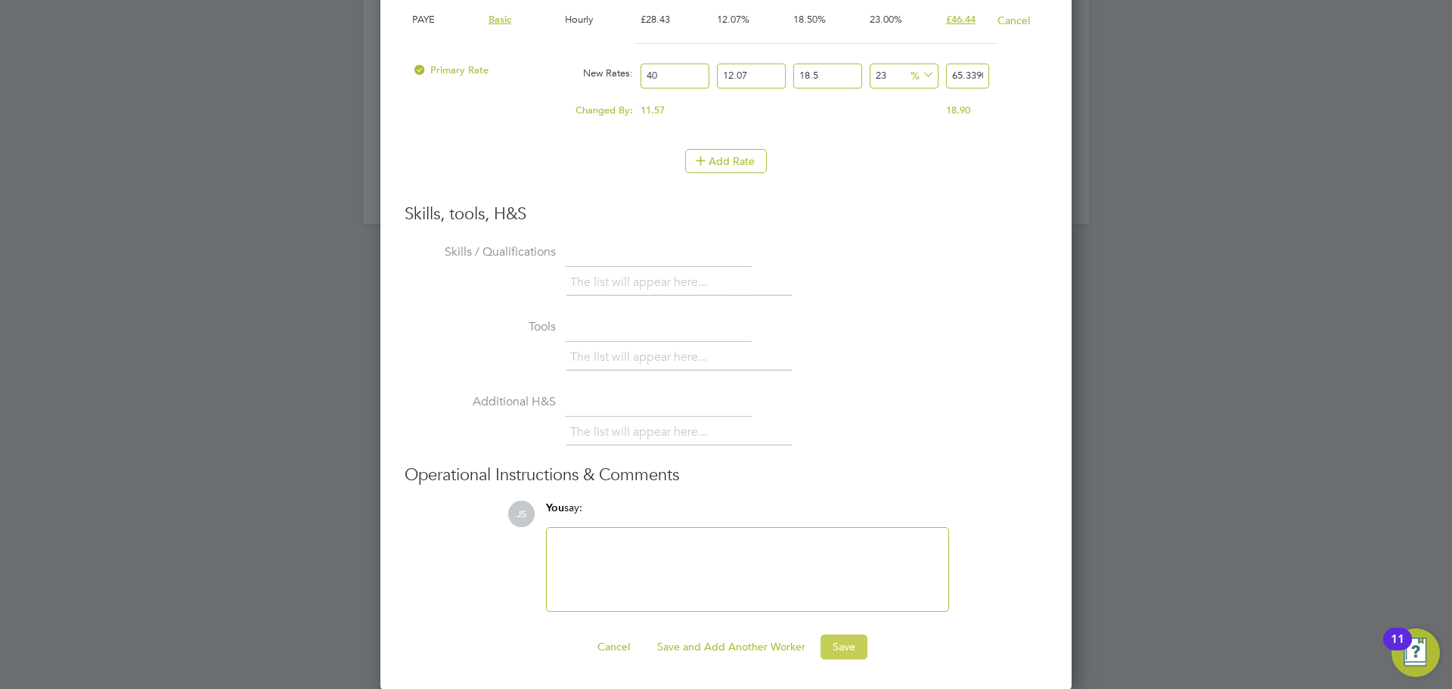
click at [846, 646] on button "Save" at bounding box center [844, 647] width 47 height 24
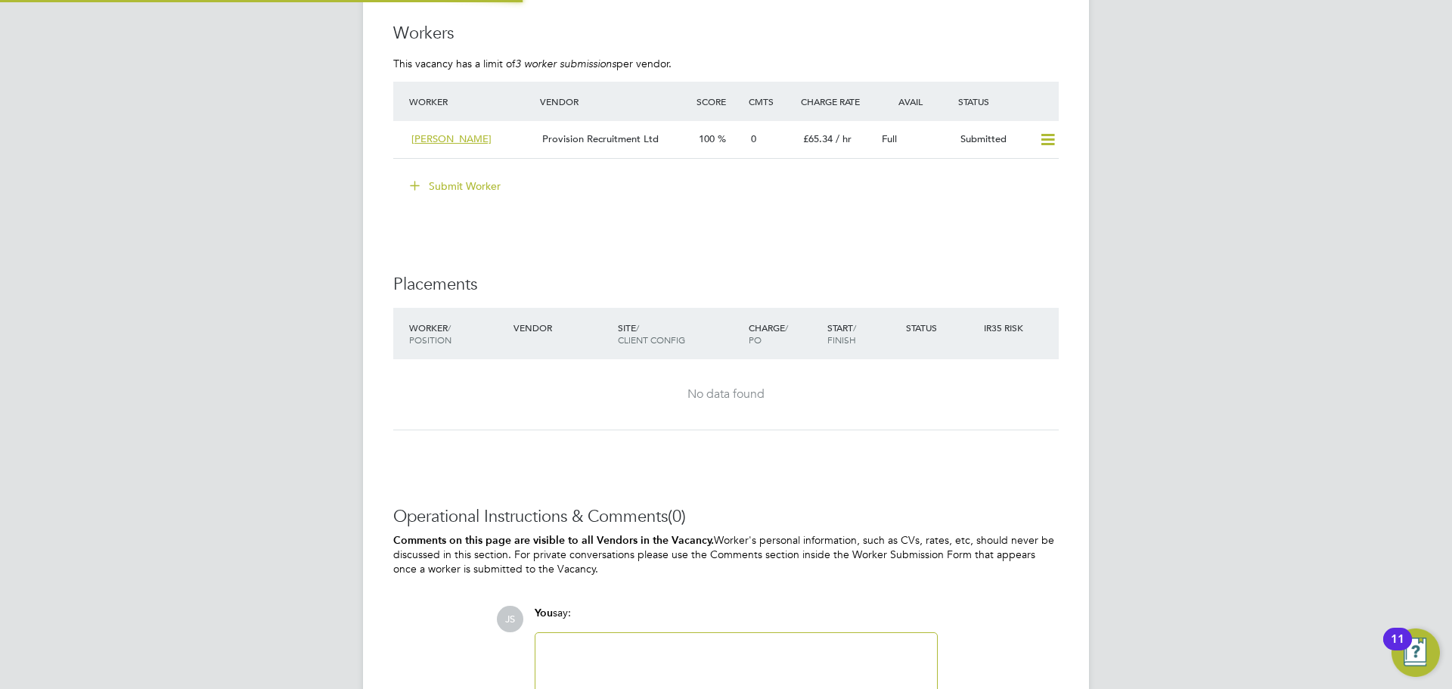
scroll to position [26, 132]
